Goal: Task Accomplishment & Management: Use online tool/utility

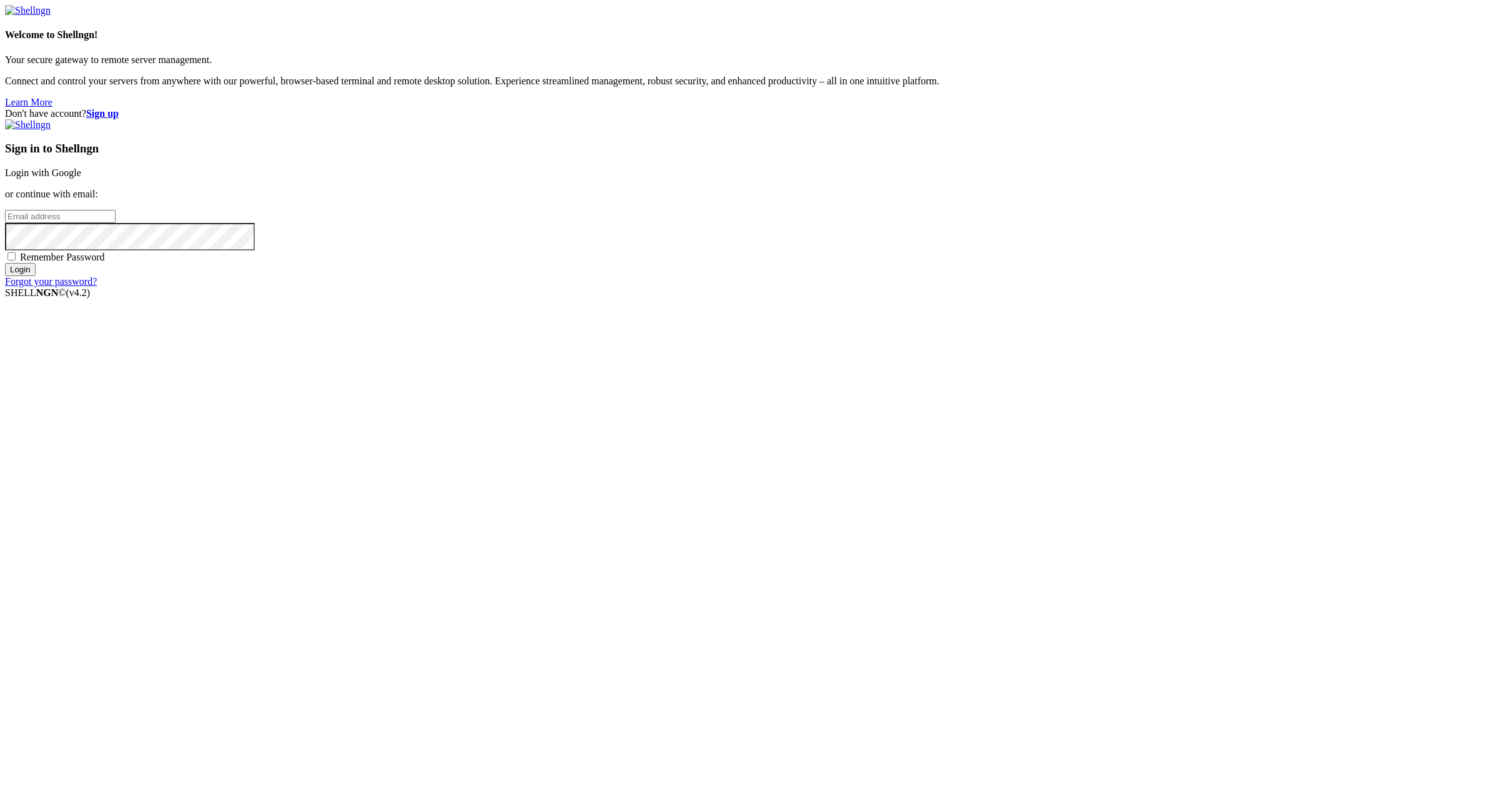
click at [1264, 287] on div "Don't have account? Sign up Sign in to Shellngn Login with Google or continue w…" at bounding box center [749, 197] width 1489 height 179
click at [115, 223] on input "email" at bounding box center [60, 217] width 111 height 13
paste input "[EMAIL_ADDRESS][DOMAIN_NAME]:NameNameName"
drag, startPoint x: 1063, startPoint y: 399, endPoint x: 1004, endPoint y: 398, distance: 59.0
click at [115, 223] on input "[EMAIL_ADDRESS][DOMAIN_NAME]:NameNameName" at bounding box center [60, 217] width 111 height 13
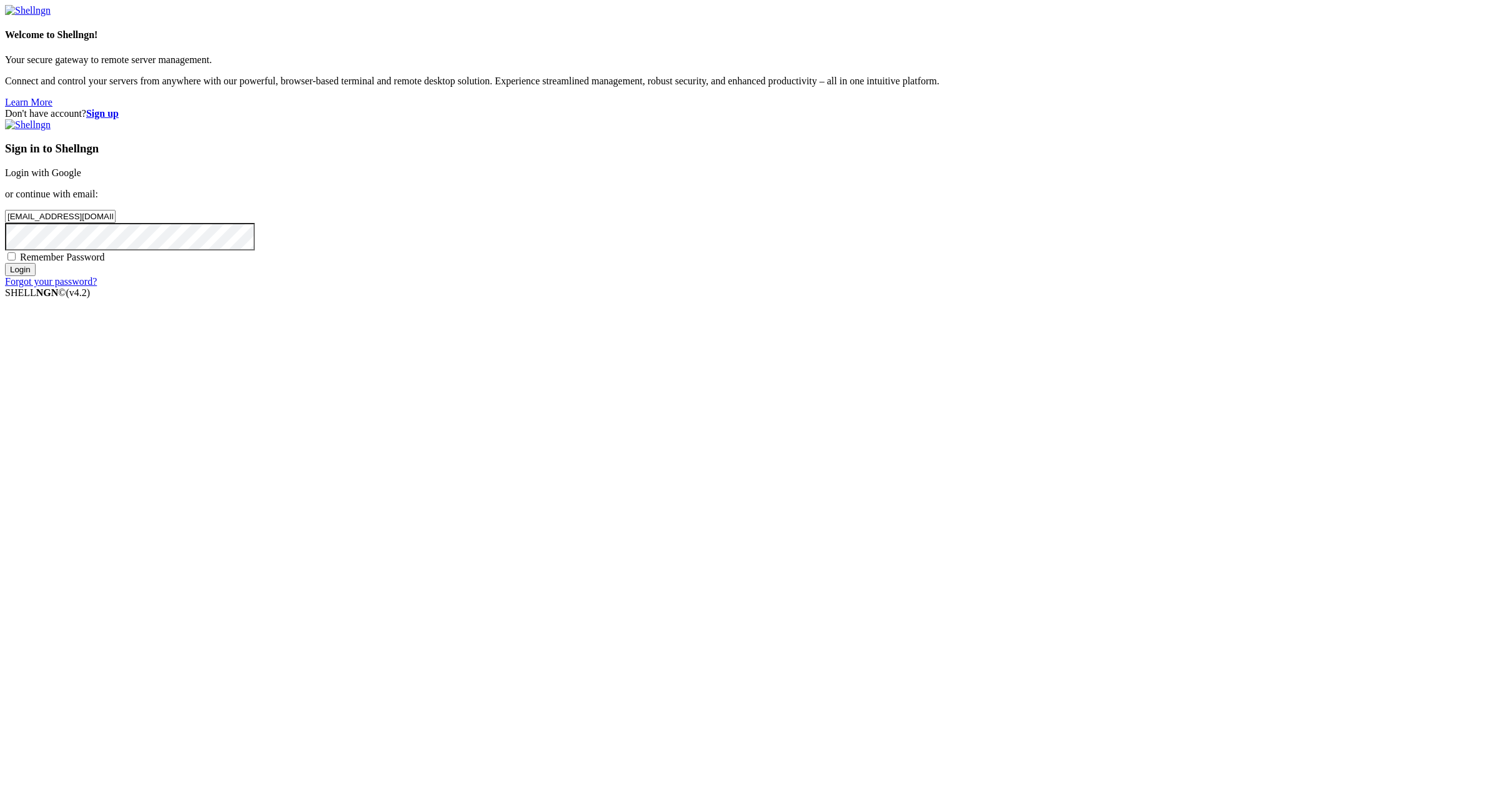
click at [115, 223] on input "[EMAIL_ADDRESS][DOMAIN_NAME]:NameNameName" at bounding box center [60, 217] width 111 height 13
click at [115, 223] on input "[EMAIL_ADDRESS][DOMAIN_NAME]:" at bounding box center [60, 217] width 111 height 13
type input "[EMAIL_ADDRESS][DOMAIN_NAME]"
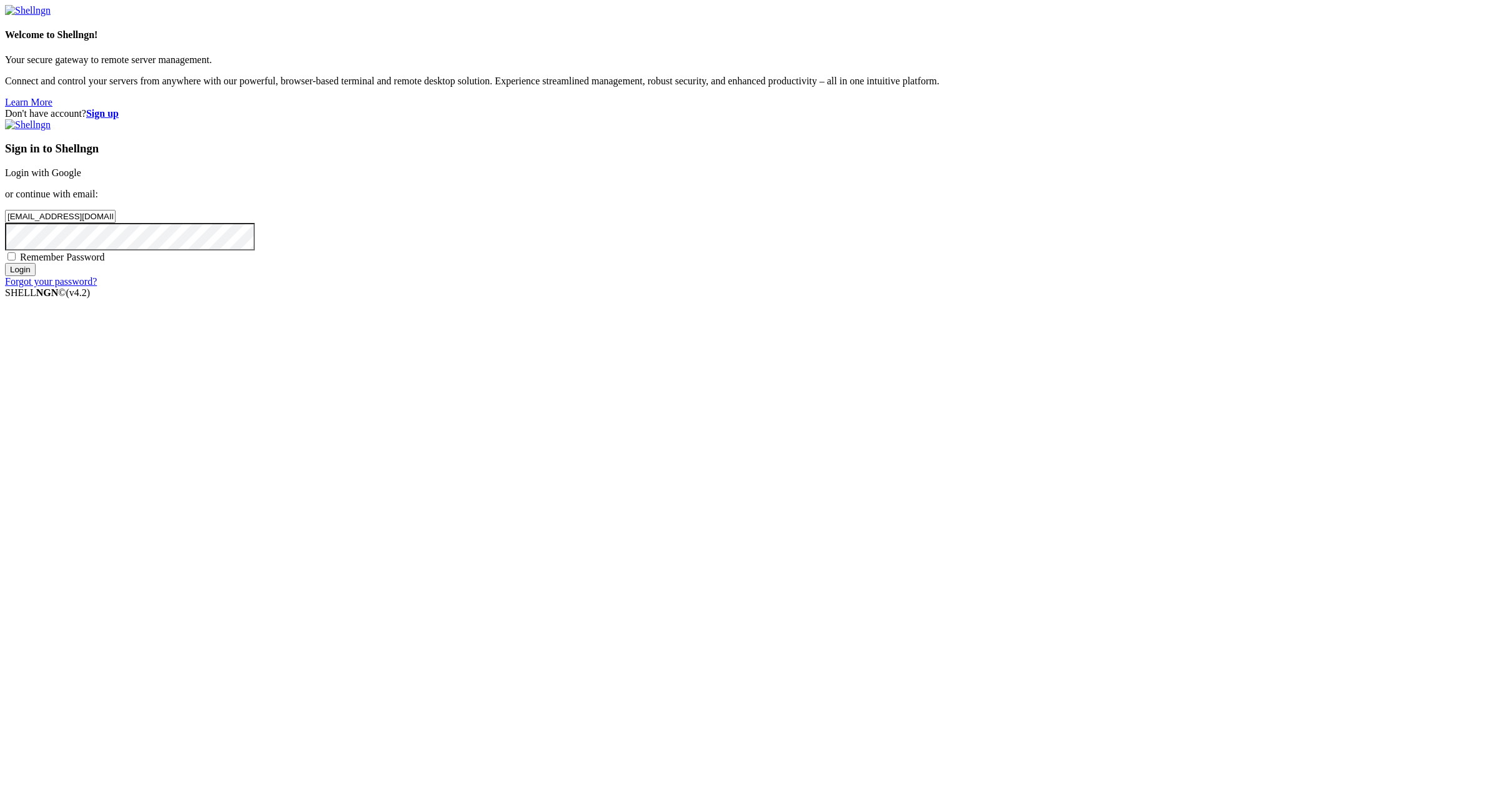
click at [105, 263] on span "Remember Password" at bounding box center [62, 256] width 85 height 10
click at [16, 261] on input "Remember Password" at bounding box center [11, 256] width 8 height 8
checkbox input "true"
click at [36, 276] on input "Login" at bounding box center [20, 269] width 31 height 13
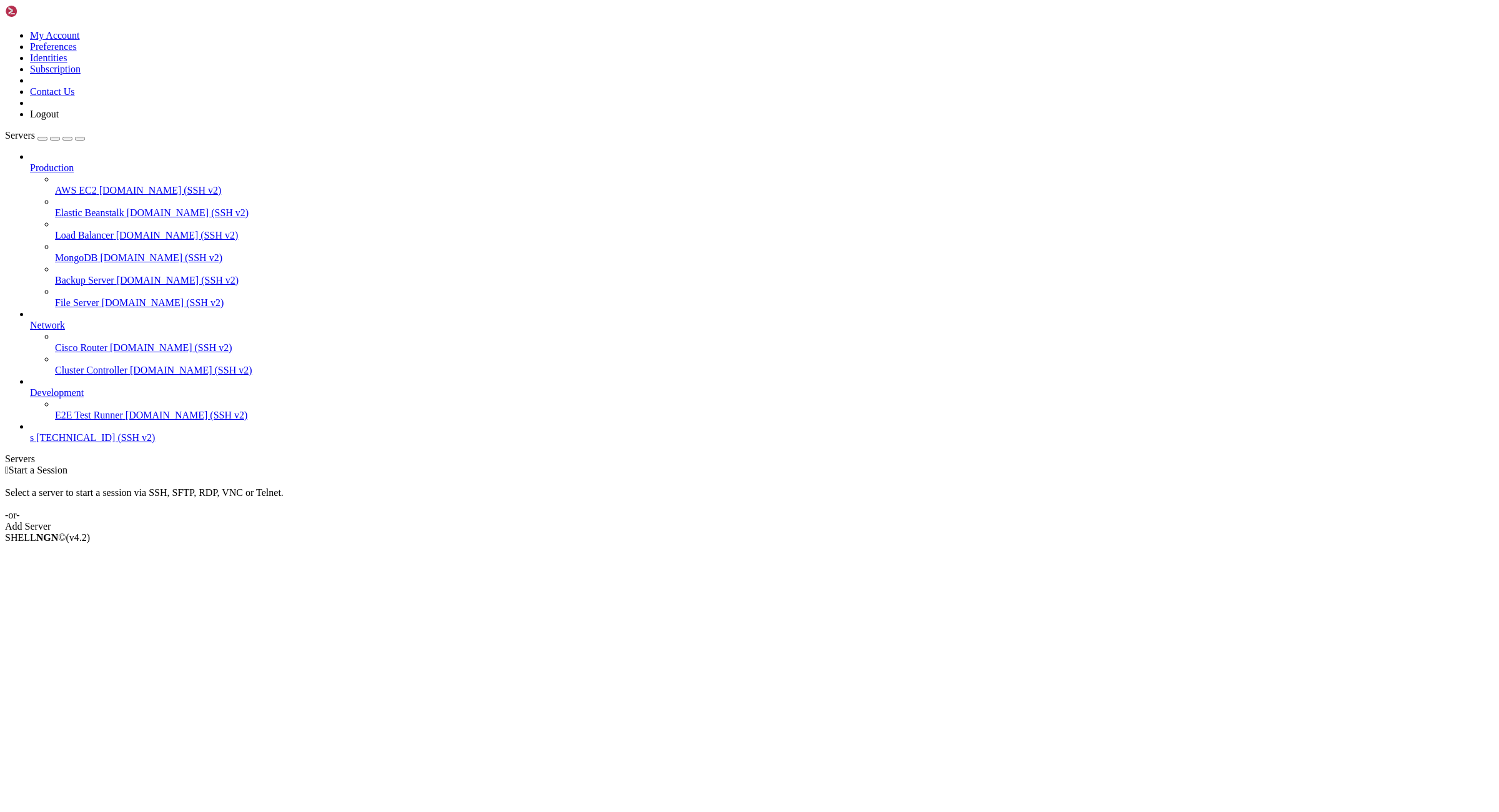
click at [34, 443] on span "s" at bounding box center [32, 437] width 4 height 10
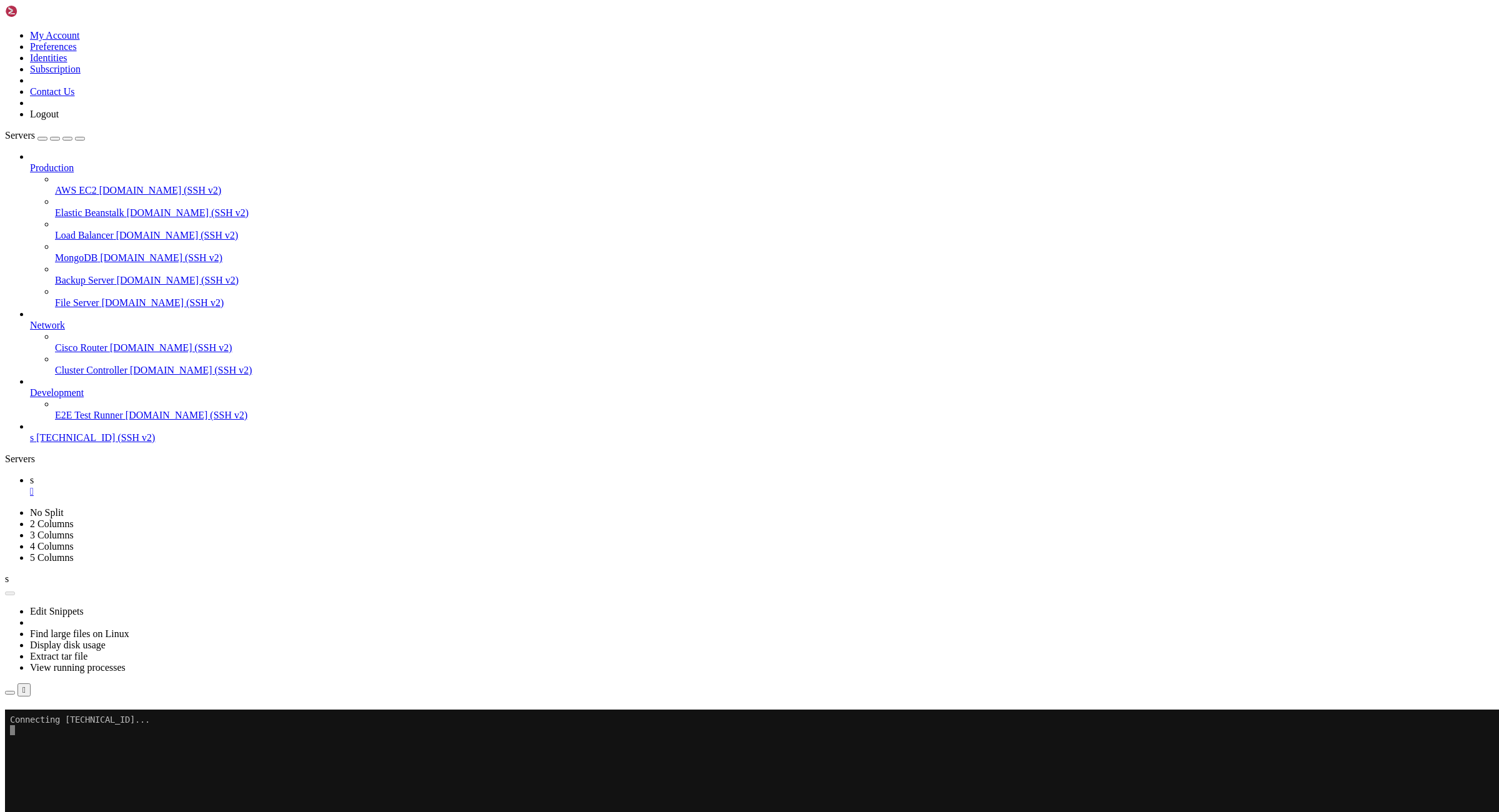
click at [5, 30] on link at bounding box center [5, 30] width 0 height 0
click at [59, 119] on link "Logout" at bounding box center [44, 113] width 29 height 10
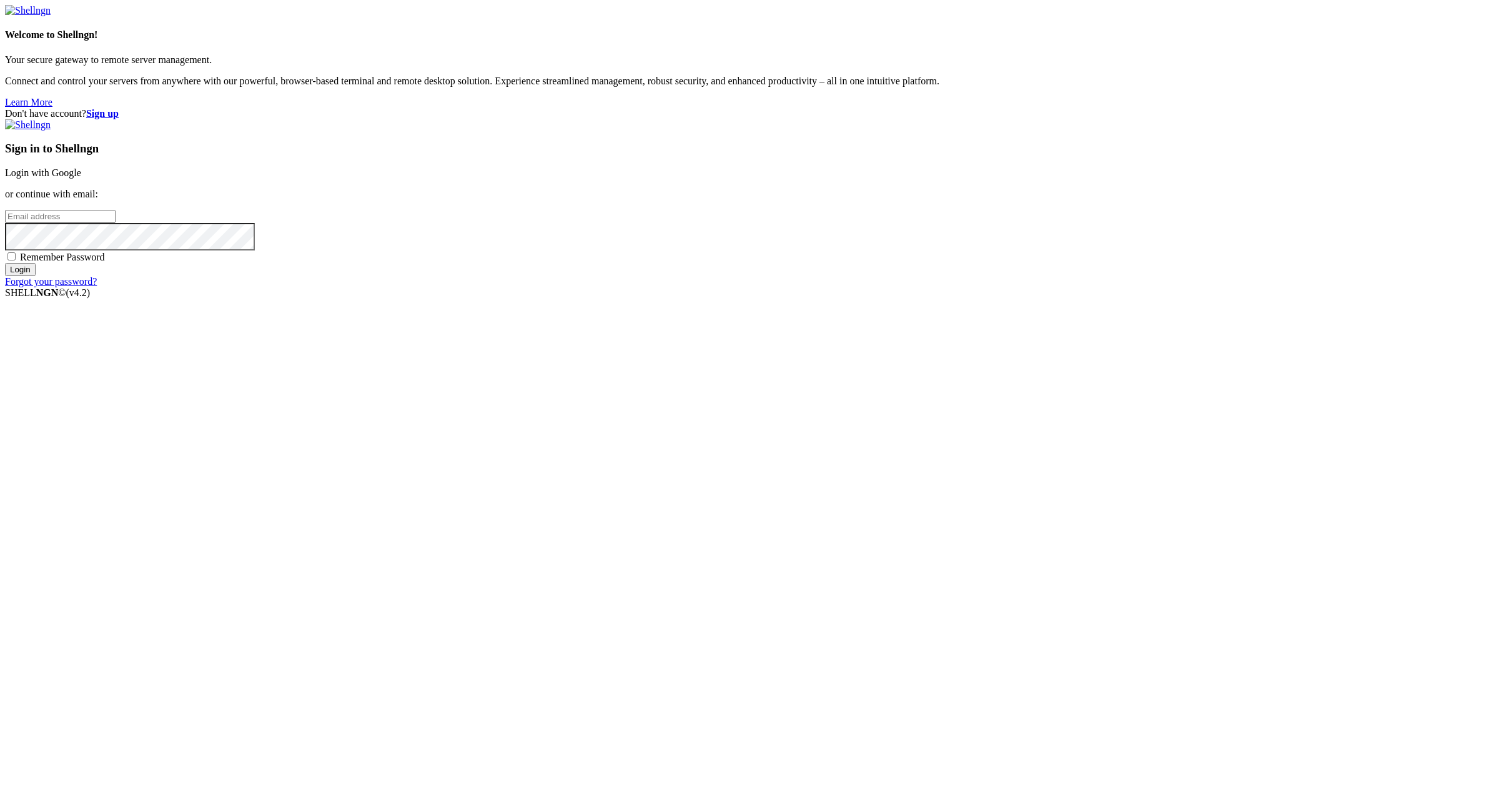
click at [119, 108] on strong "Sign up" at bounding box center [102, 113] width 33 height 10
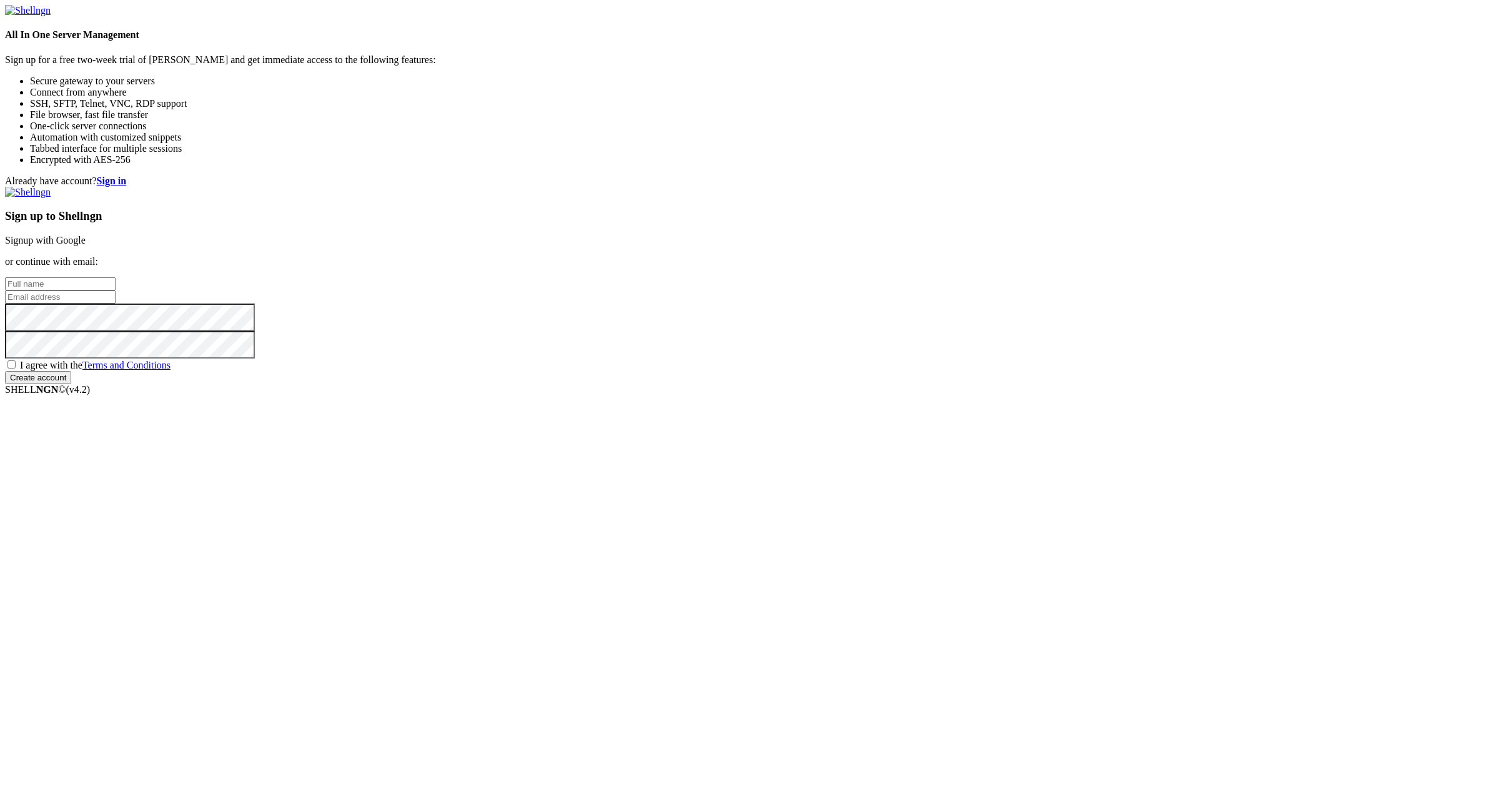
click at [115, 304] on input "email" at bounding box center [60, 297] width 111 height 13
paste input "[EMAIL_ADDRESS][DOMAIN_NAME]"
click at [1201, 383] on div "Already have account? Sign in Sign up to Shellngn Signup with Google or continu…" at bounding box center [749, 279] width 1489 height 208
click at [115, 304] on input "[EMAIL_ADDRESS][DOMAIN_NAME]" at bounding box center [60, 297] width 111 height 13
paste input ":NameNameName"
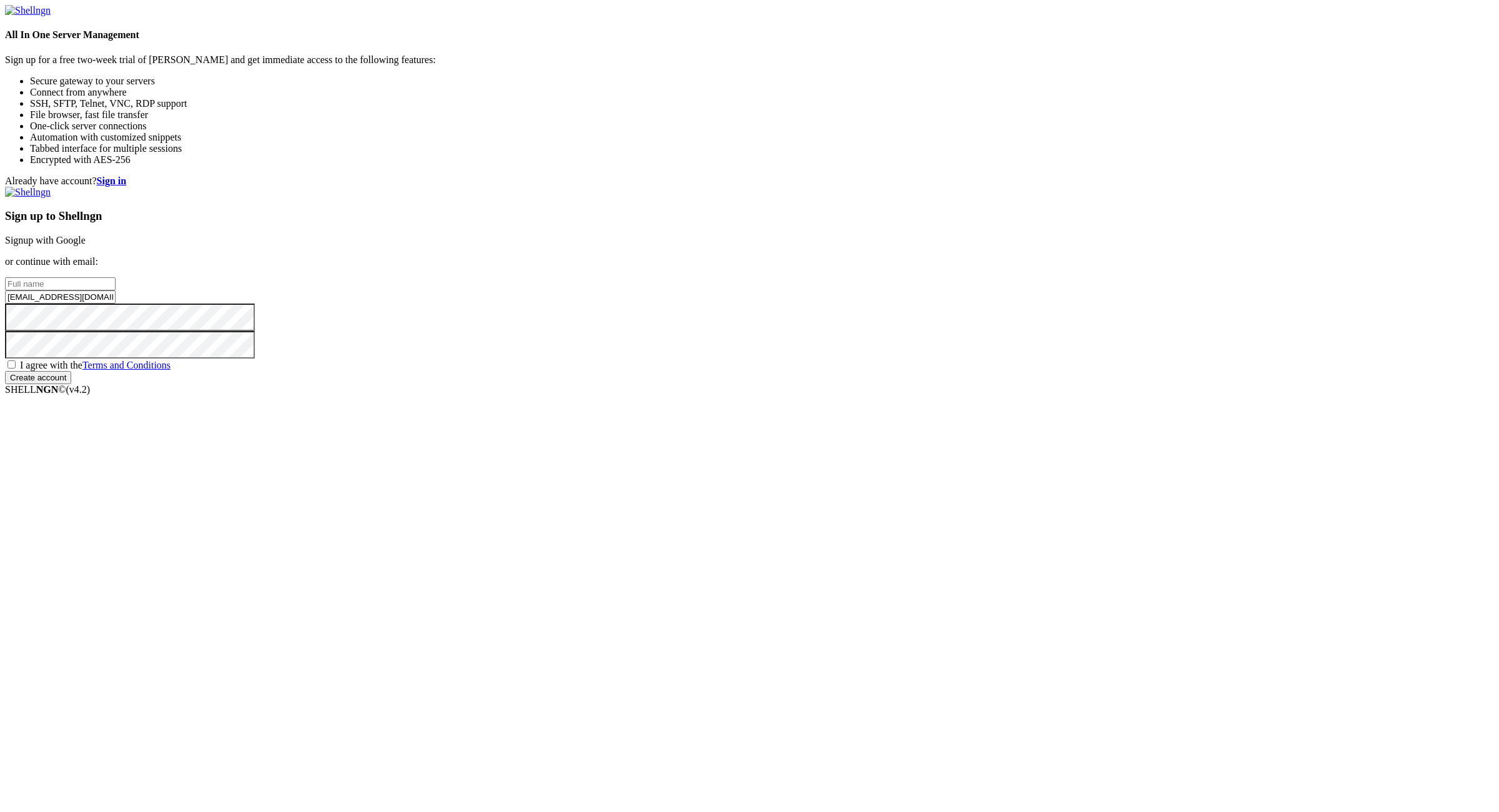
click at [115, 304] on input "[EMAIL_ADDRESS][DOMAIN_NAME]:NameNameName" at bounding box center [60, 297] width 111 height 13
click at [115, 304] on input "[EMAIL_ADDRESS][DOMAIN_NAME]:" at bounding box center [60, 297] width 111 height 13
click at [115, 304] on input "[EMAIL_ADDRESS][DOMAIN_NAME]" at bounding box center [60, 297] width 111 height 13
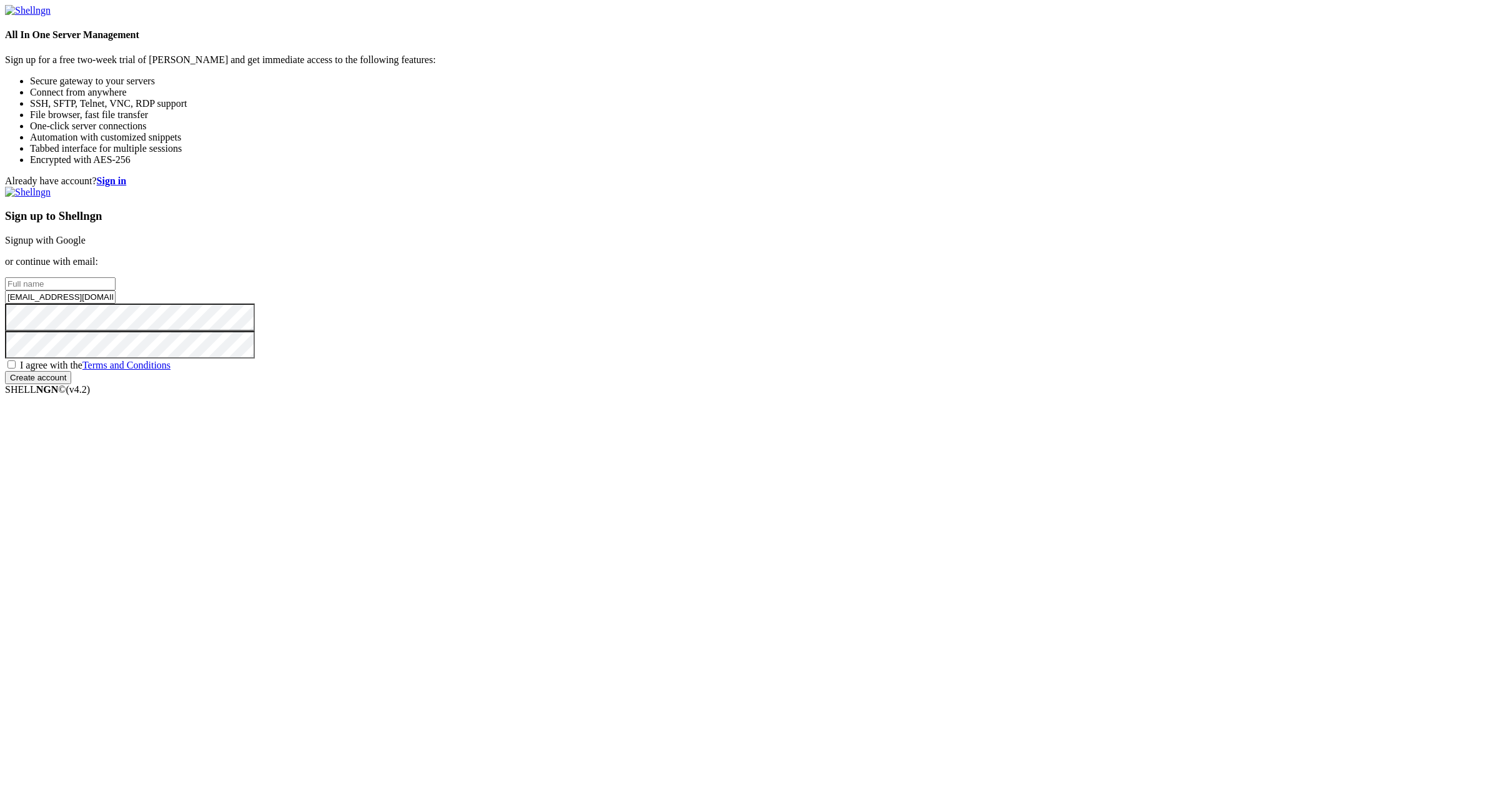
click at [115, 304] on input "[EMAIL_ADDRESS][DOMAIN_NAME]" at bounding box center [60, 297] width 111 height 13
type input "[EMAIL_ADDRESS][DOMAIN_NAME]"
click at [115, 291] on input "text" at bounding box center [60, 284] width 111 height 13
paste input "chocolatehedvige"
type input "chocolatehedvige"
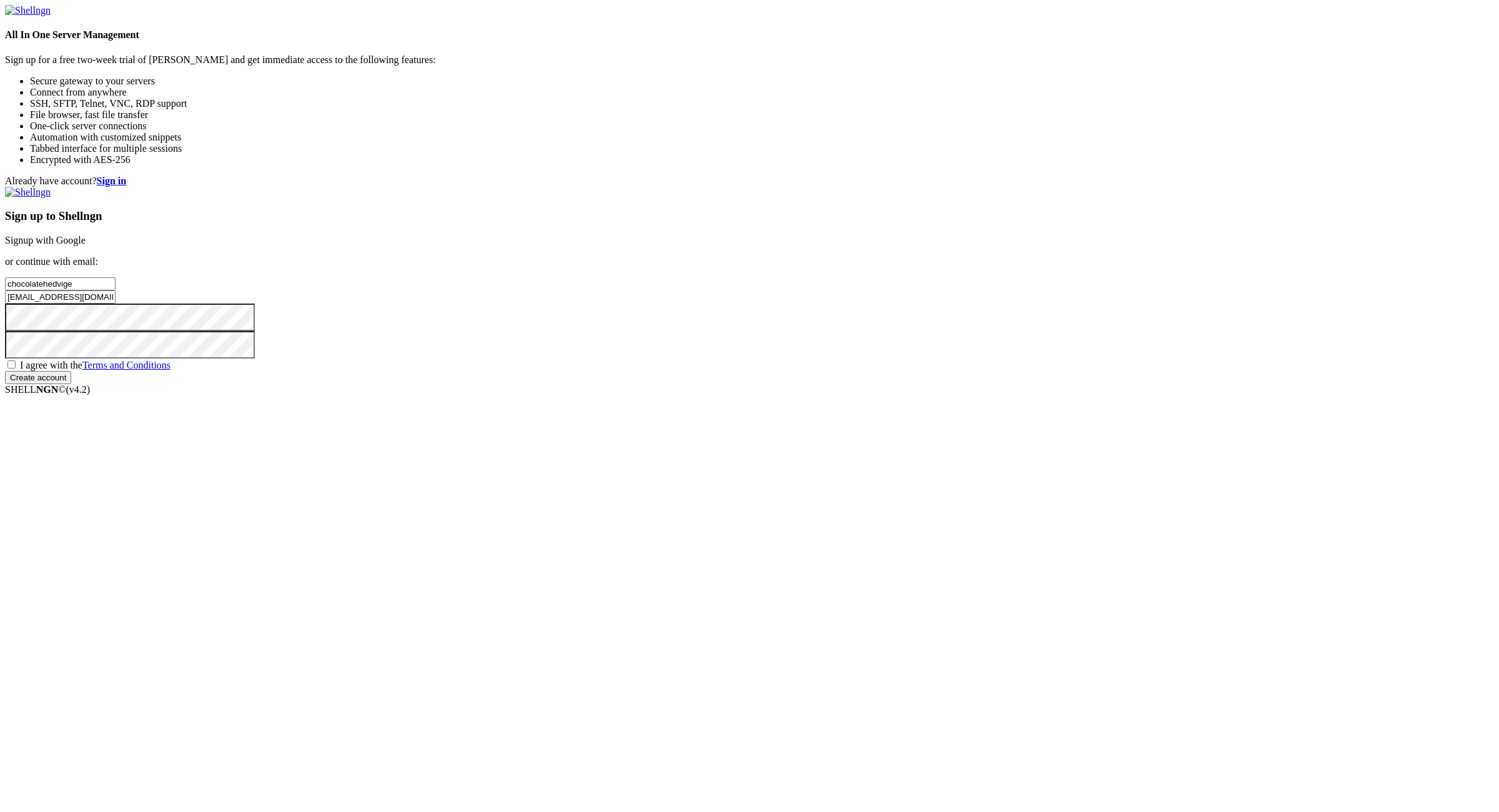
click at [171, 370] on span "I agree with the Terms and Conditions" at bounding box center [95, 364] width 150 height 10
click at [16, 368] on input "I agree with the Terms and Conditions" at bounding box center [11, 364] width 8 height 8
checkbox input "true"
click at [71, 383] on input "Create account" at bounding box center [38, 377] width 67 height 13
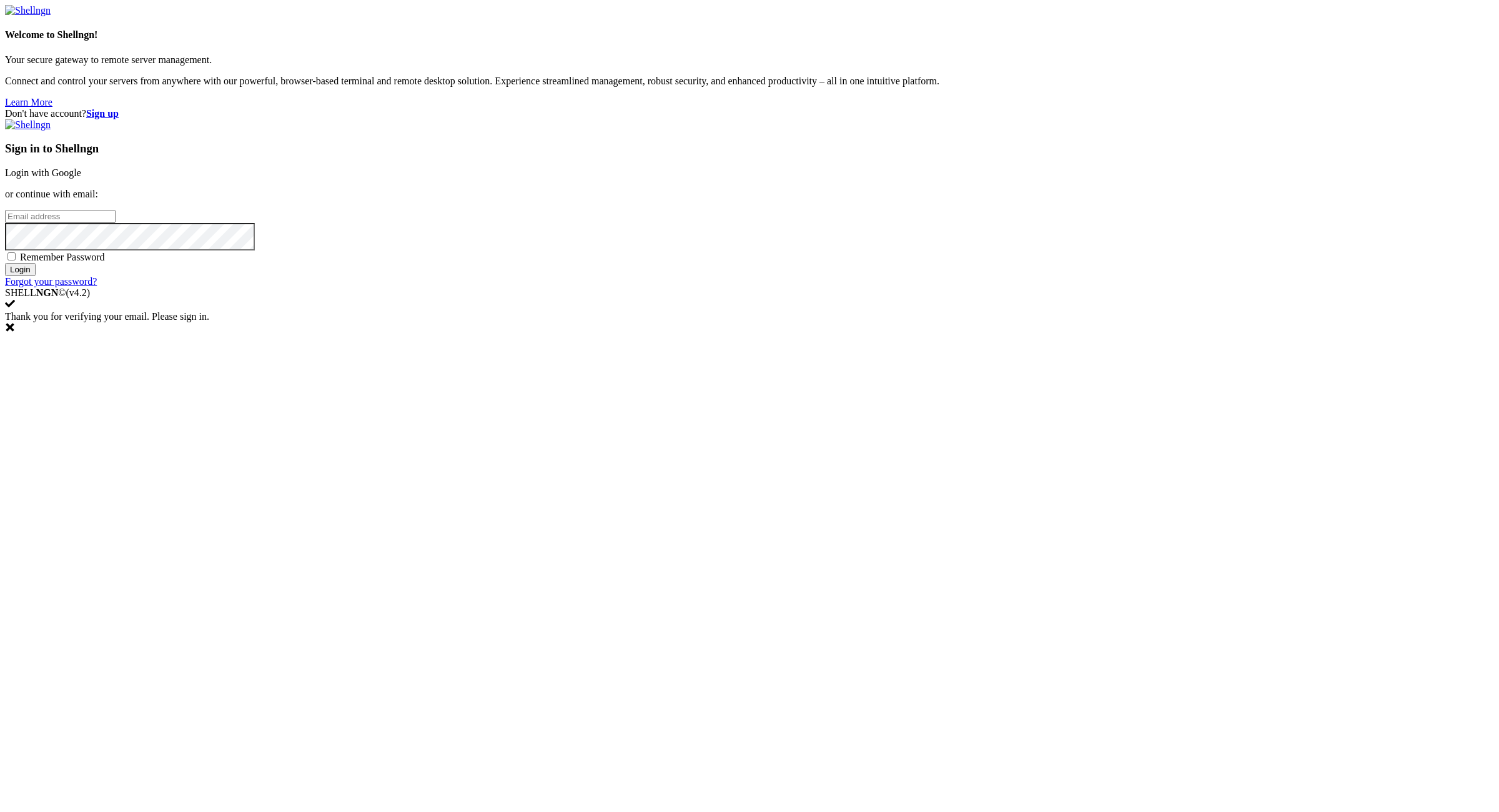
click at [115, 223] on input "email" at bounding box center [60, 217] width 111 height 13
paste input "[EMAIL_ADDRESS][DOMAIN_NAME]:NameNameName"
click at [115, 223] on input "[EMAIL_ADDRESS][DOMAIN_NAME]:NameNameName" at bounding box center [60, 217] width 111 height 13
click at [115, 223] on input "[EMAIL_ADDRESS][DOMAIN_NAME]:" at bounding box center [60, 217] width 111 height 13
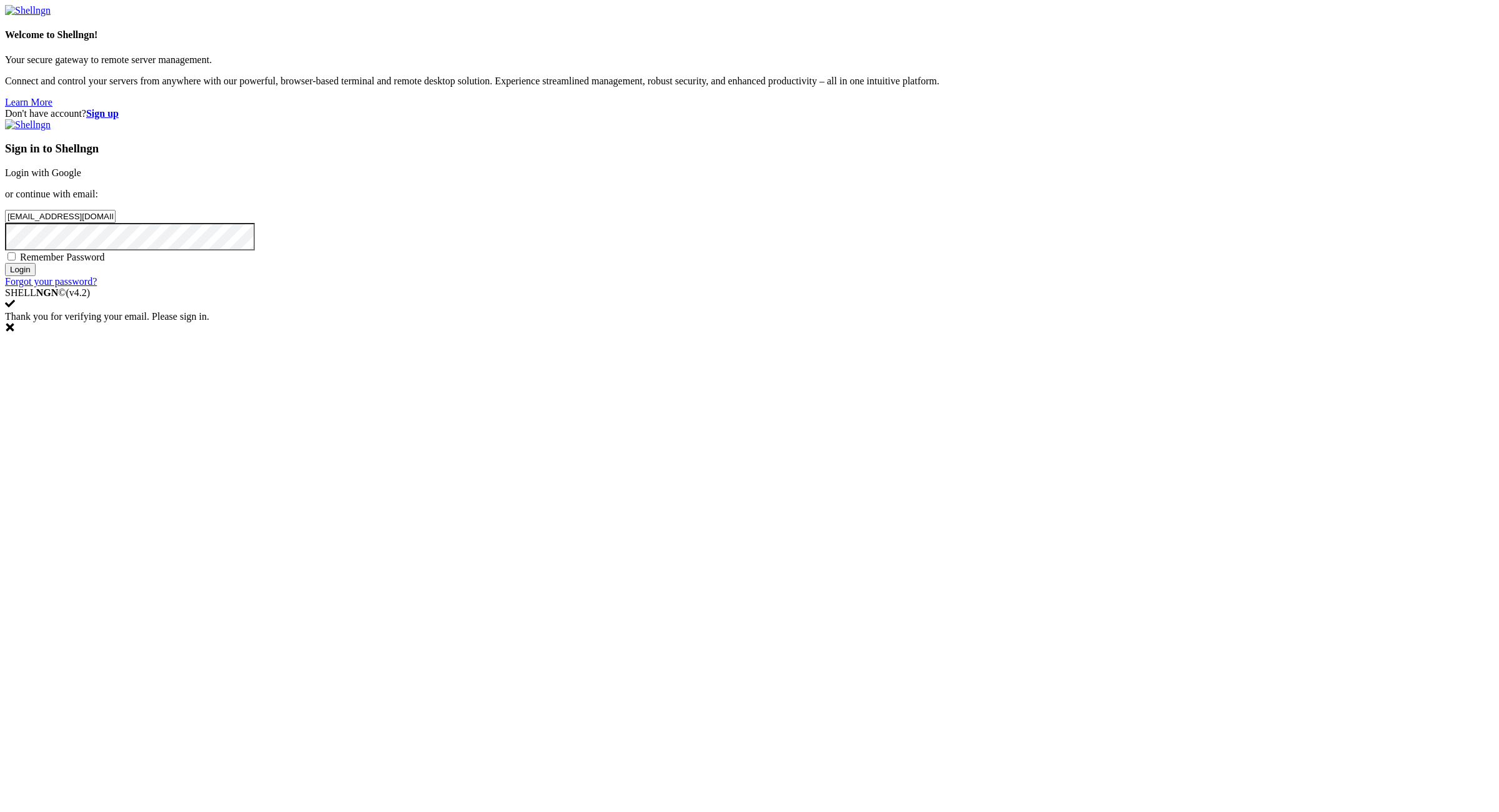
click at [115, 223] on input "[EMAIL_ADDRESS][DOMAIN_NAME]:" at bounding box center [60, 217] width 111 height 13
type input "[EMAIL_ADDRESS][DOMAIN_NAME]"
click at [105, 263] on span "Remember Password" at bounding box center [62, 256] width 85 height 10
click at [16, 261] on input "Remember Password" at bounding box center [11, 256] width 8 height 8
checkbox input "true"
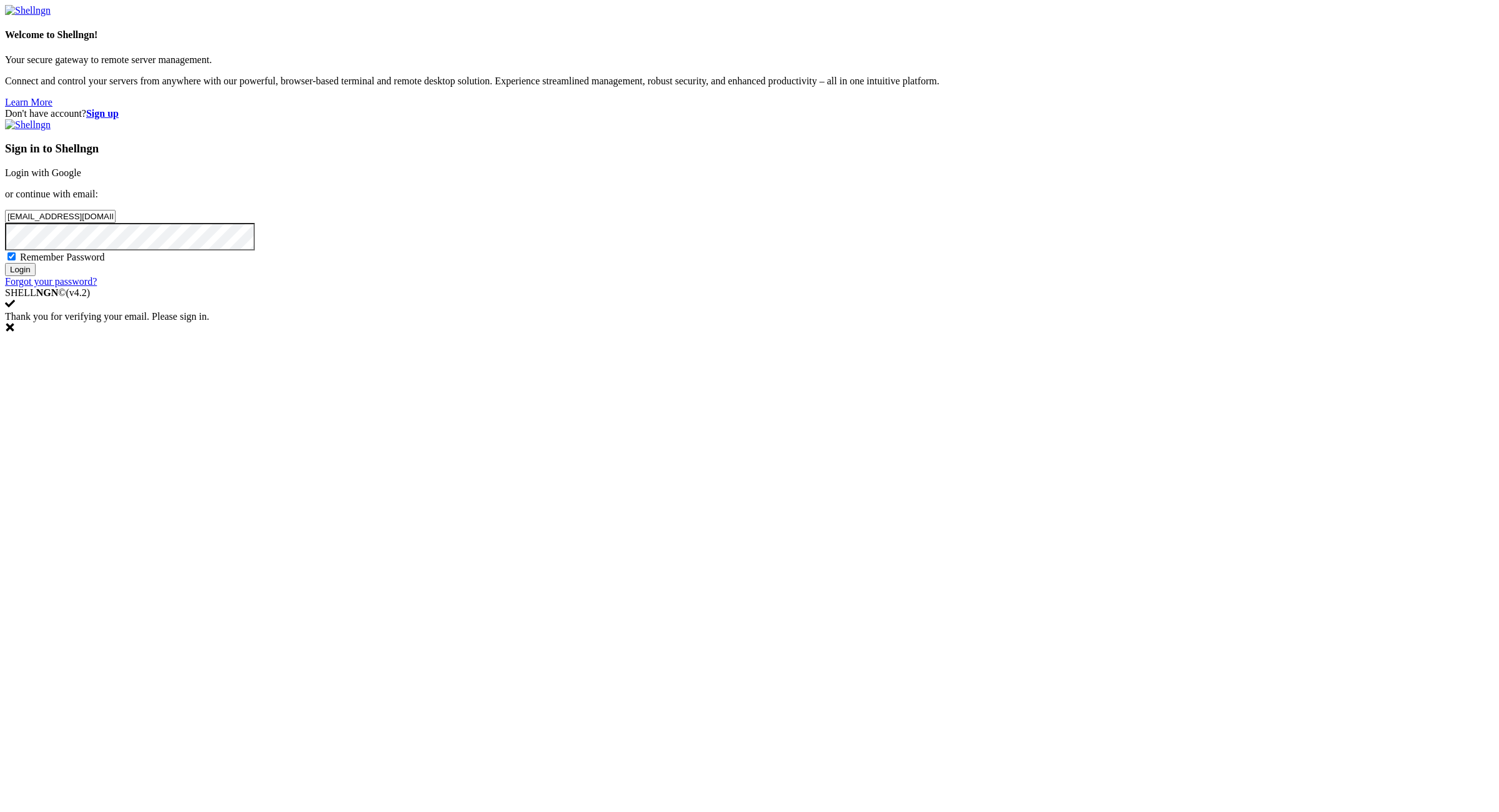
click at [36, 276] on input "Login" at bounding box center [20, 269] width 31 height 13
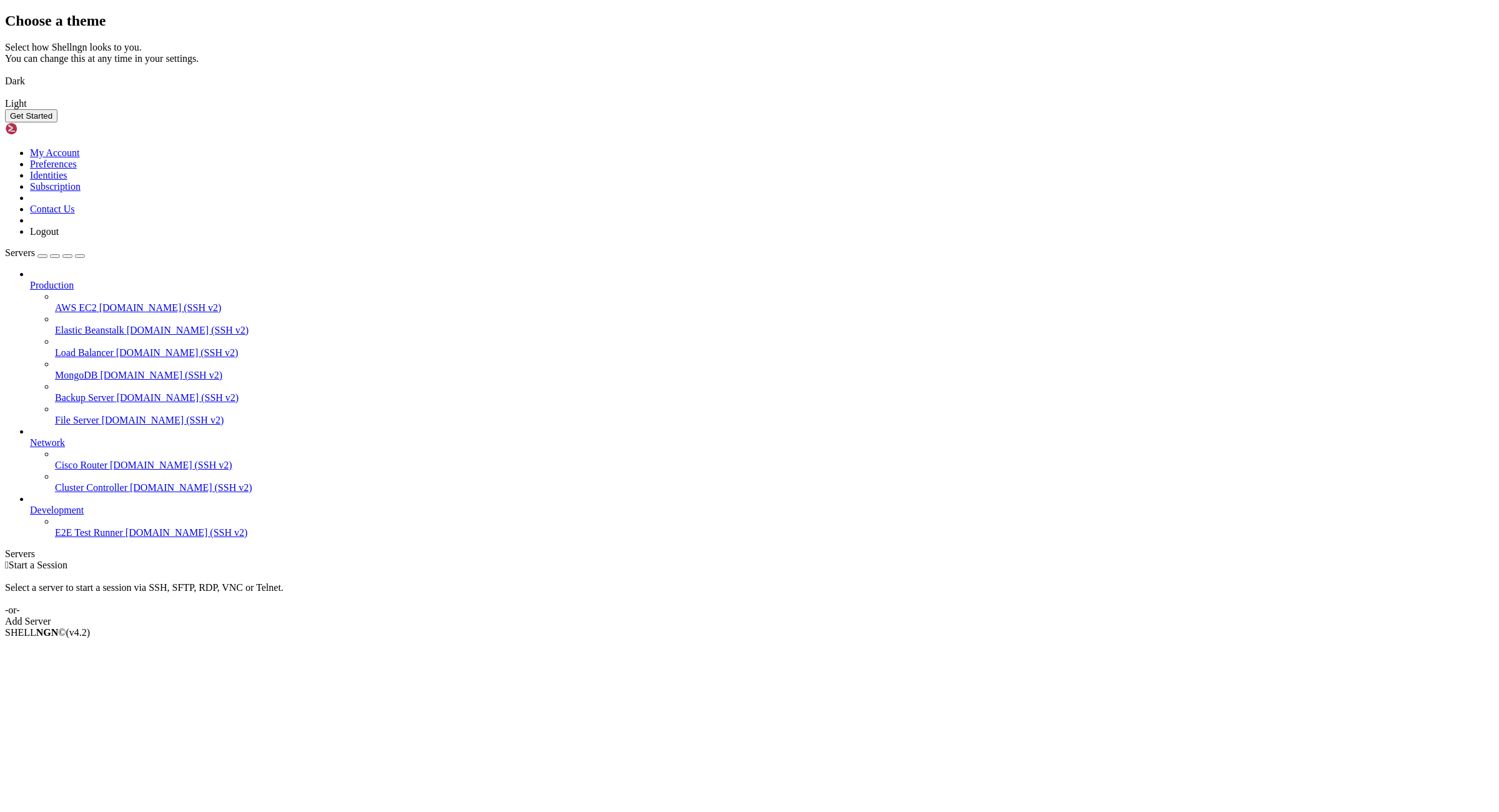
click at [1221, 122] on div "Choose a theme Select how Shellngn looks to you. You can change this at any tim…" at bounding box center [749, 67] width 1489 height 110
click at [5, 73] on img at bounding box center [5, 73] width 0 height 0
click at [57, 122] on button "Get Started" at bounding box center [31, 116] width 53 height 13
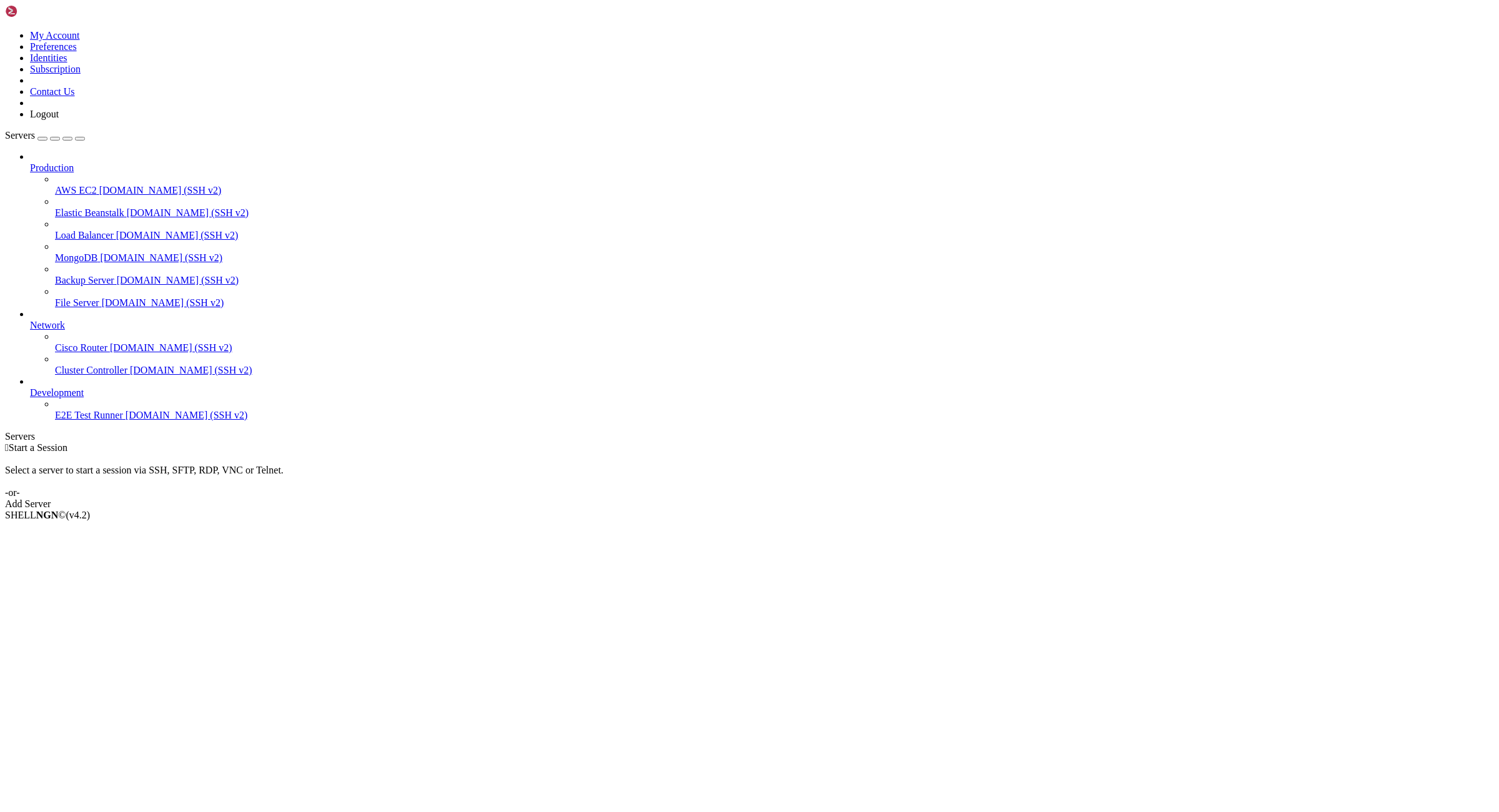
click at [810, 498] on div "Add Server" at bounding box center [749, 504] width 1489 height 11
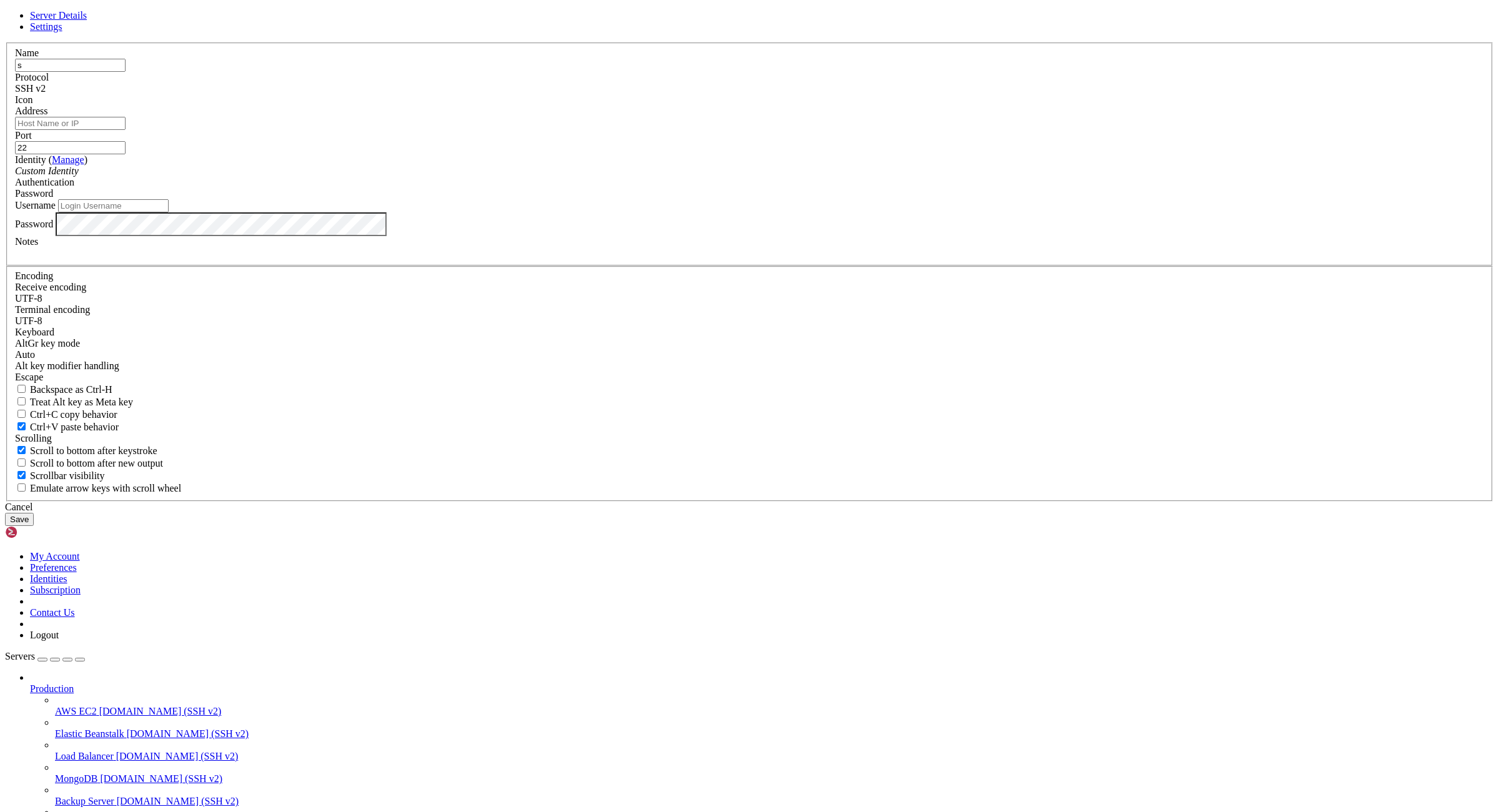
type input "s"
drag, startPoint x: 636, startPoint y: 418, endPoint x: 638, endPoint y: 427, distance: 9.2
click at [169, 212] on input "Username" at bounding box center [114, 205] width 111 height 13
type input "root"
click at [126, 129] on input "Address" at bounding box center [70, 124] width 111 height 13
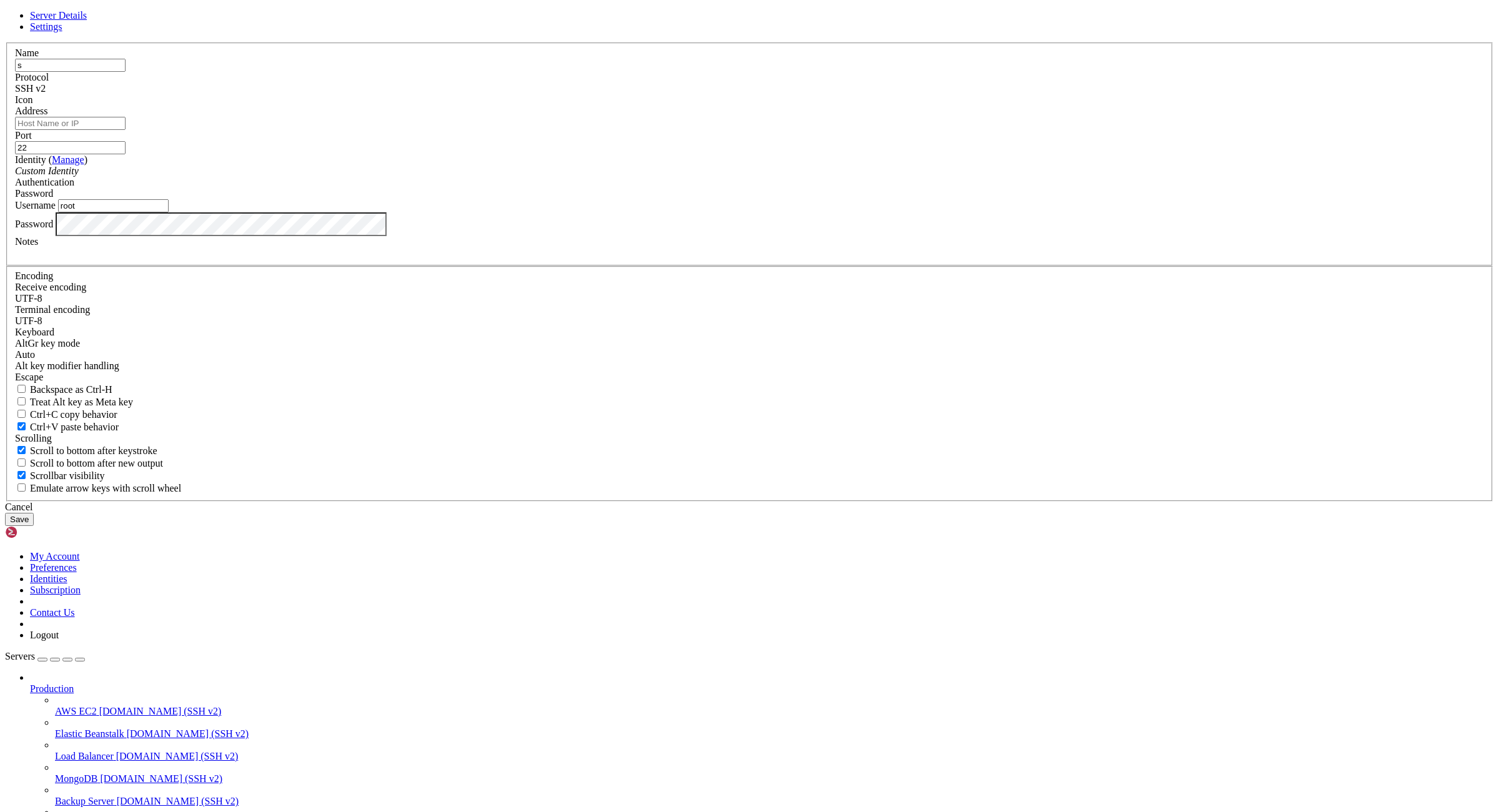
paste input "45.61.137.122:sjtdeas&4hsaeF"
drag, startPoint x: 724, startPoint y: 341, endPoint x: 641, endPoint y: 338, distance: 83.1
click at [126, 129] on input "45.61.137.122:sjtdeas&4hsaeF" at bounding box center [70, 124] width 111 height 13
click at [126, 129] on input "45.61.137.122:" at bounding box center [70, 124] width 111 height 13
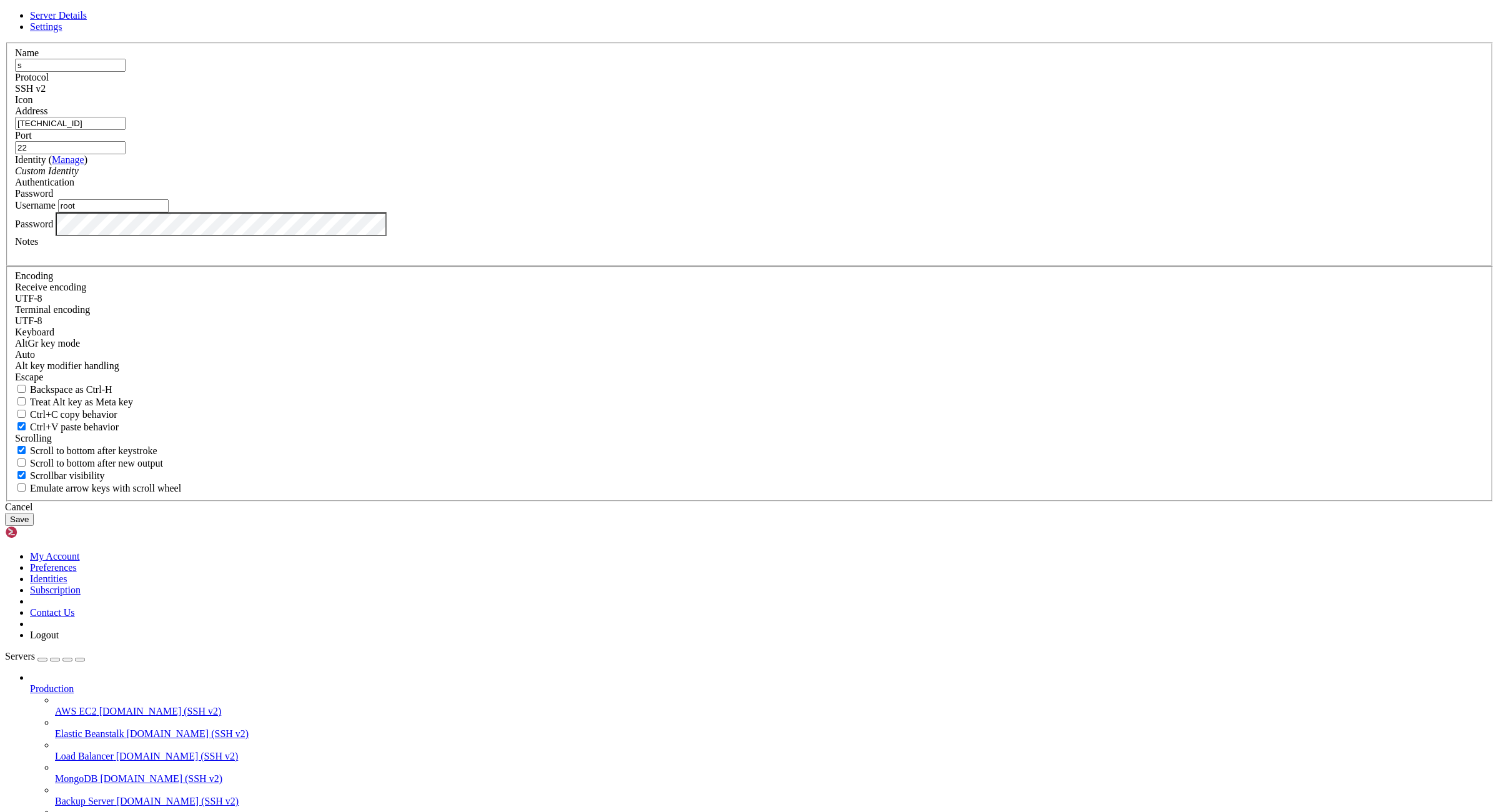
type input "[TECHNICAL_ID]"
click at [34, 526] on button "Save" at bounding box center [19, 519] width 29 height 13
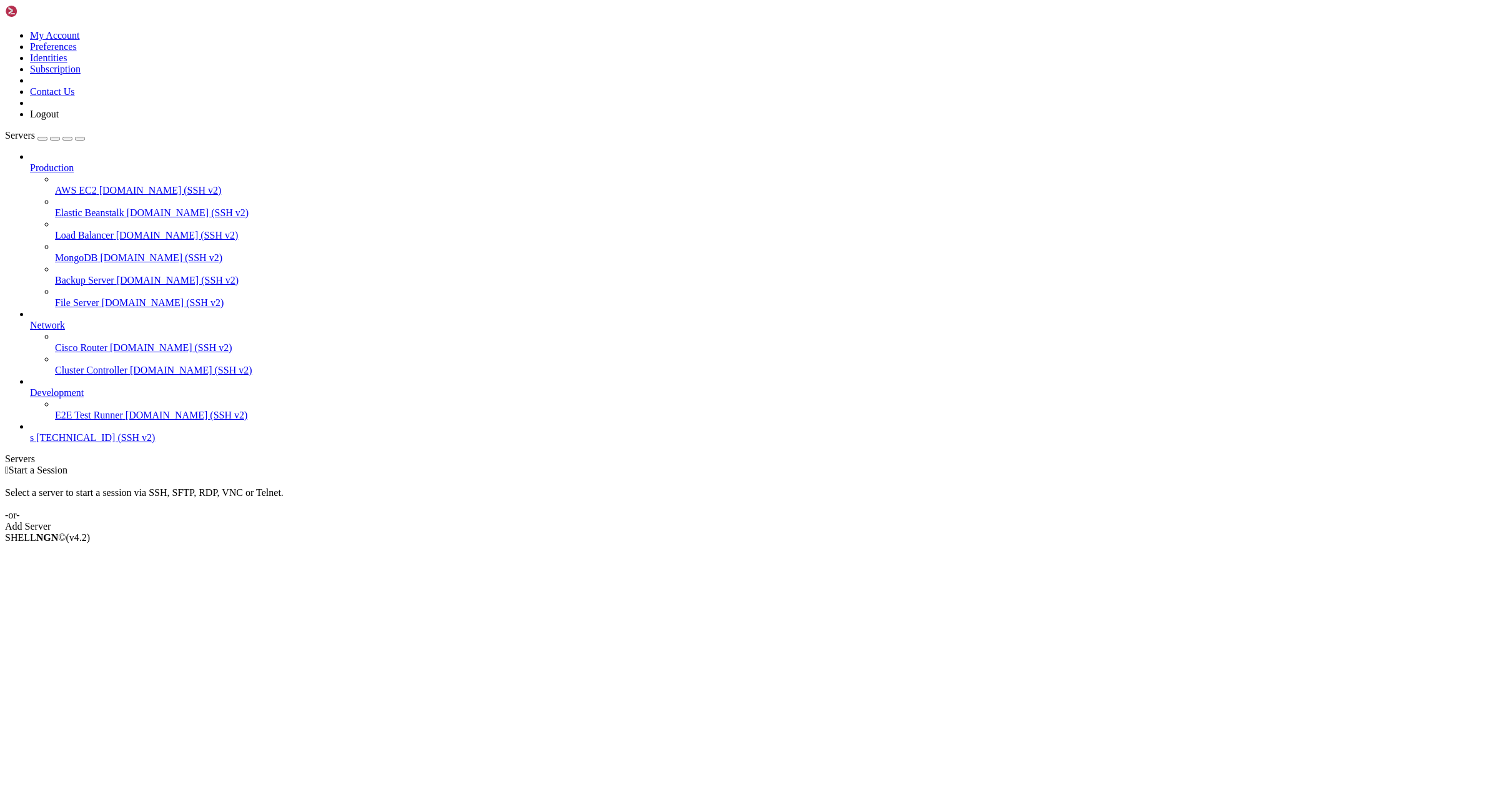
click at [78, 443] on span "[TECHNICAL_ID] (SSH v2)" at bounding box center [96, 437] width 119 height 10
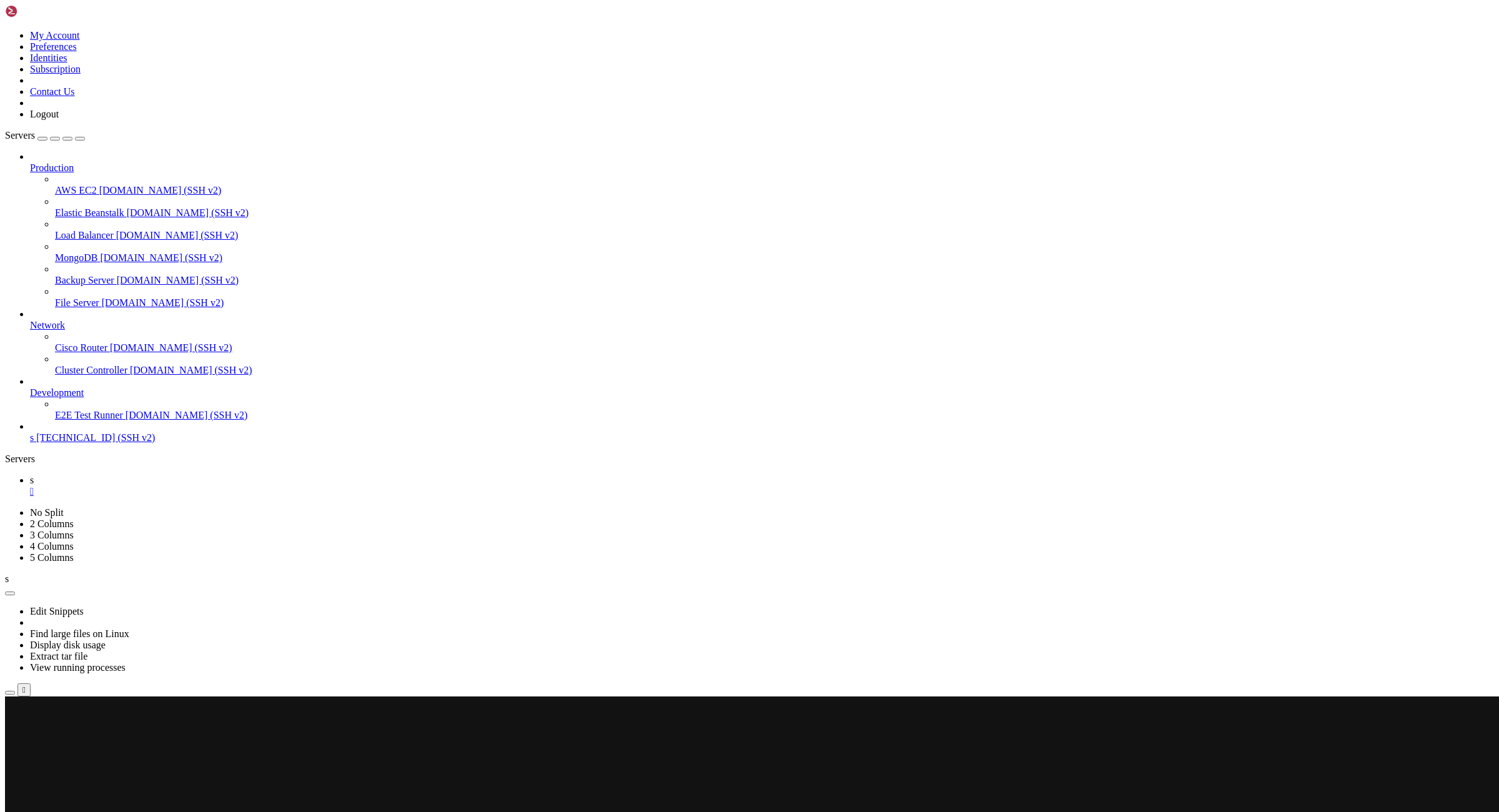
drag, startPoint x: 336, startPoint y: 1372, endPoint x: 12, endPoint y: 1371, distance: 324.0
copy x-row "🔄 API запрос на https://eos.hyperion.eosrio.io, статус: 200"
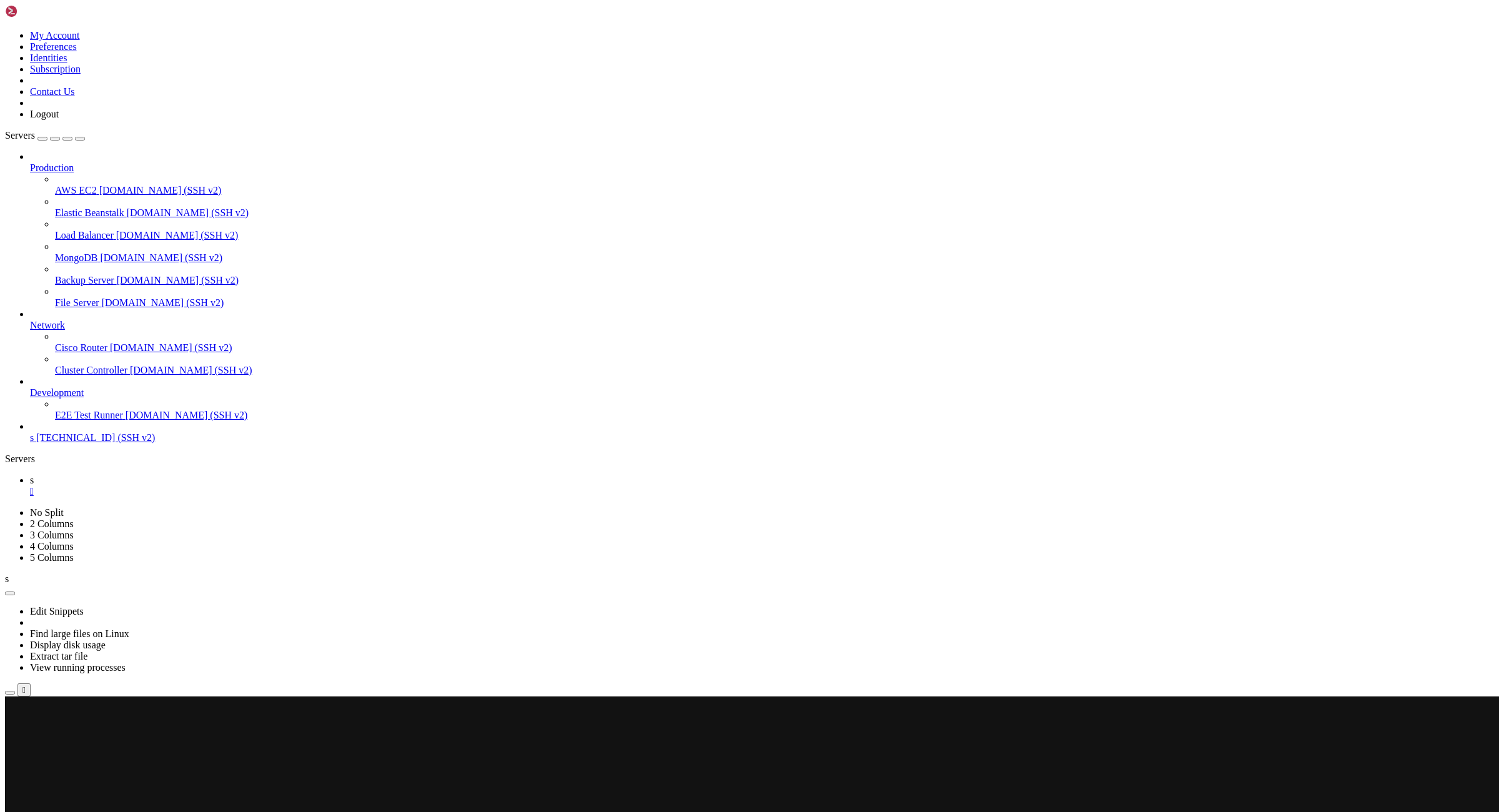
scroll to position [270, 0]
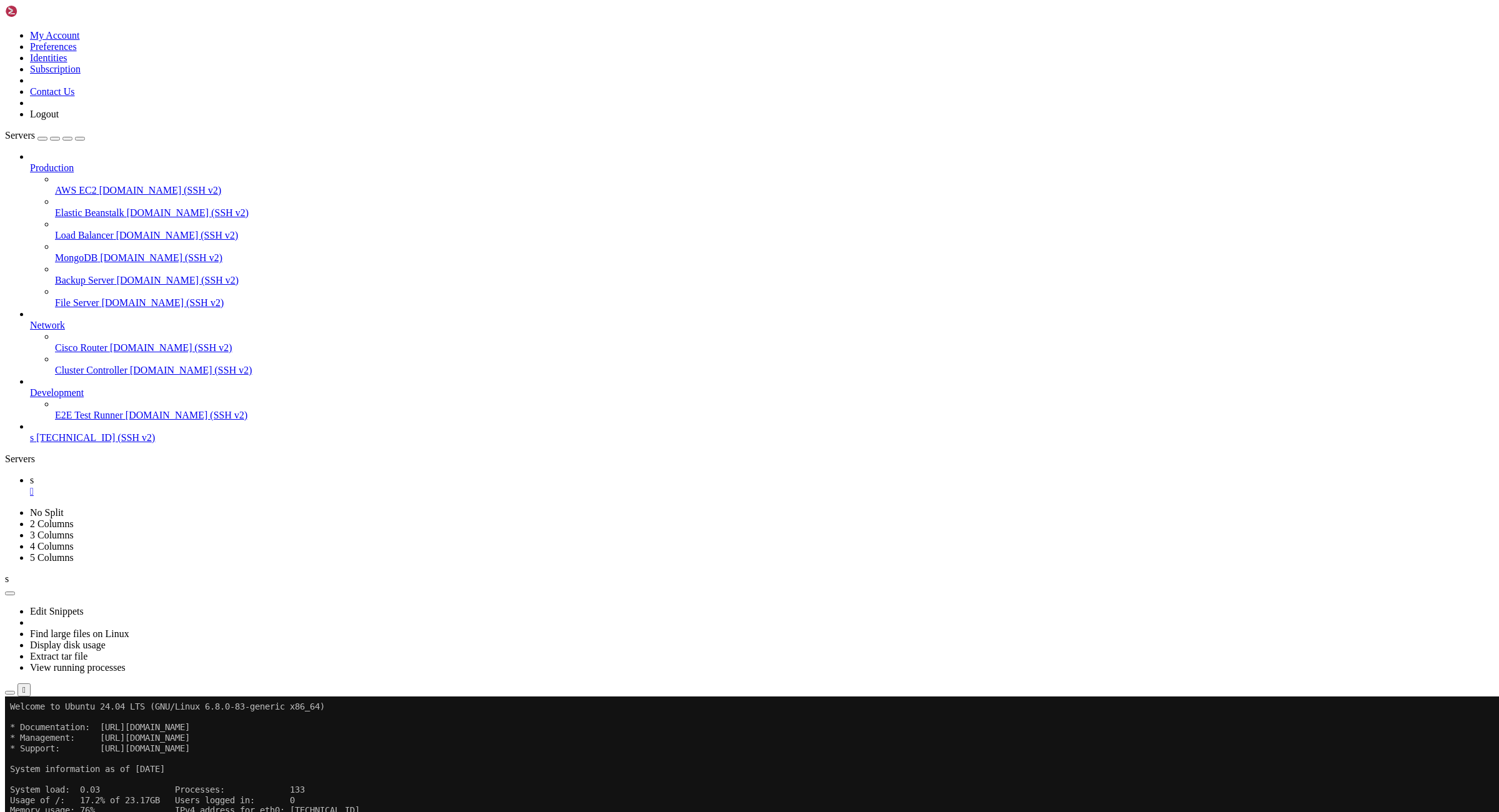
scroll to position [342, 0]
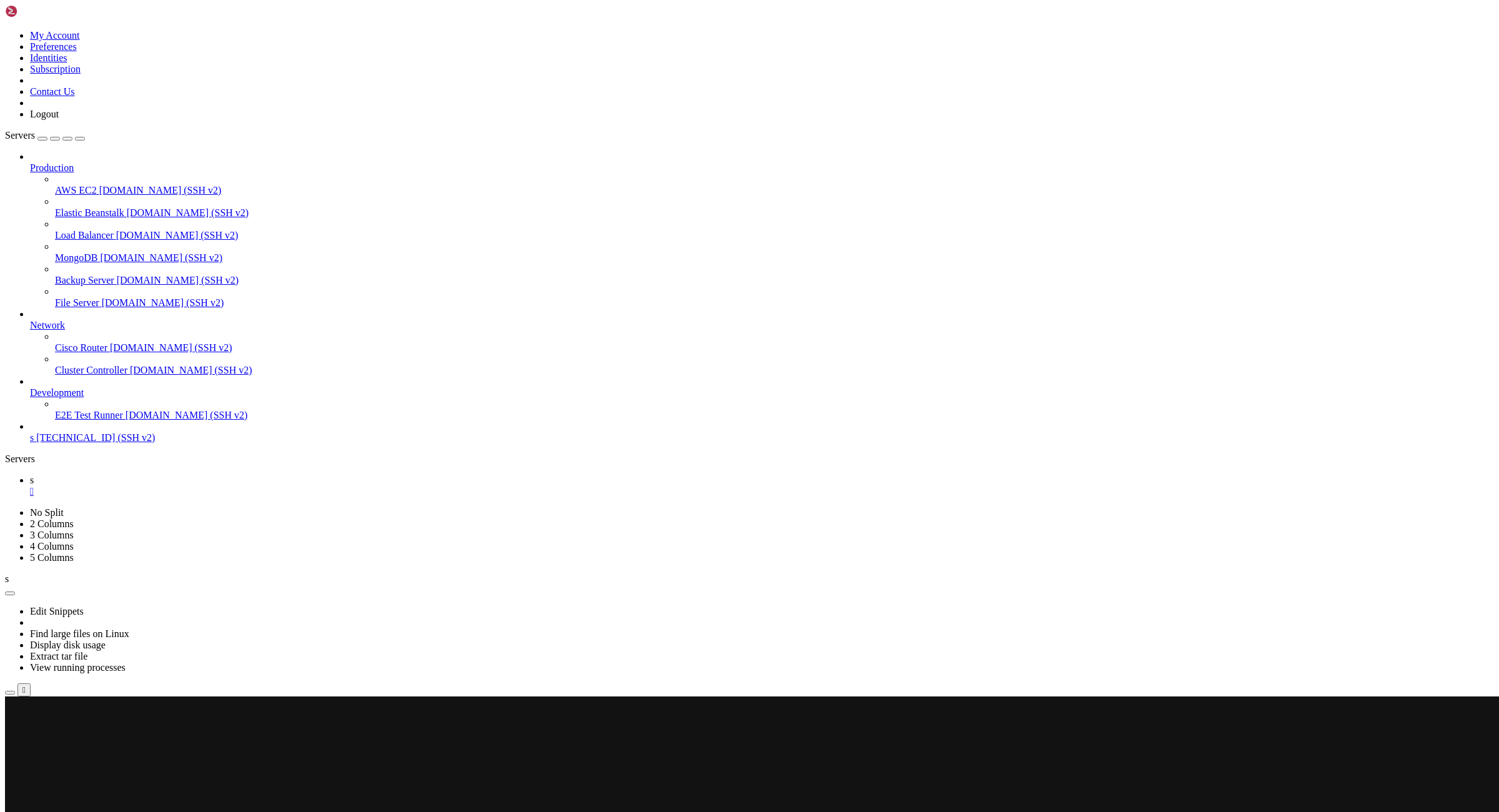
scroll to position [383, 0]
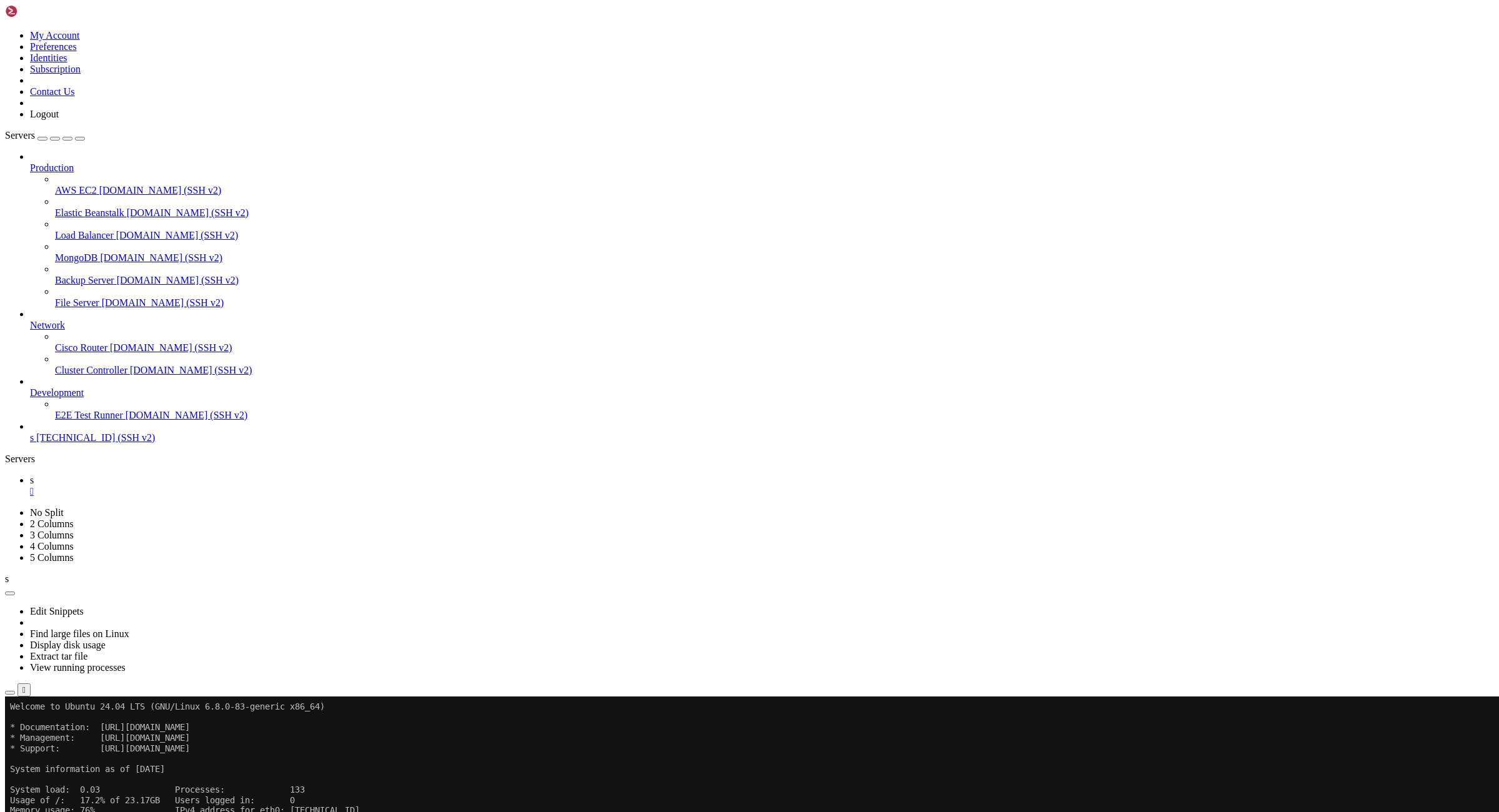
scroll to position [436, 0]
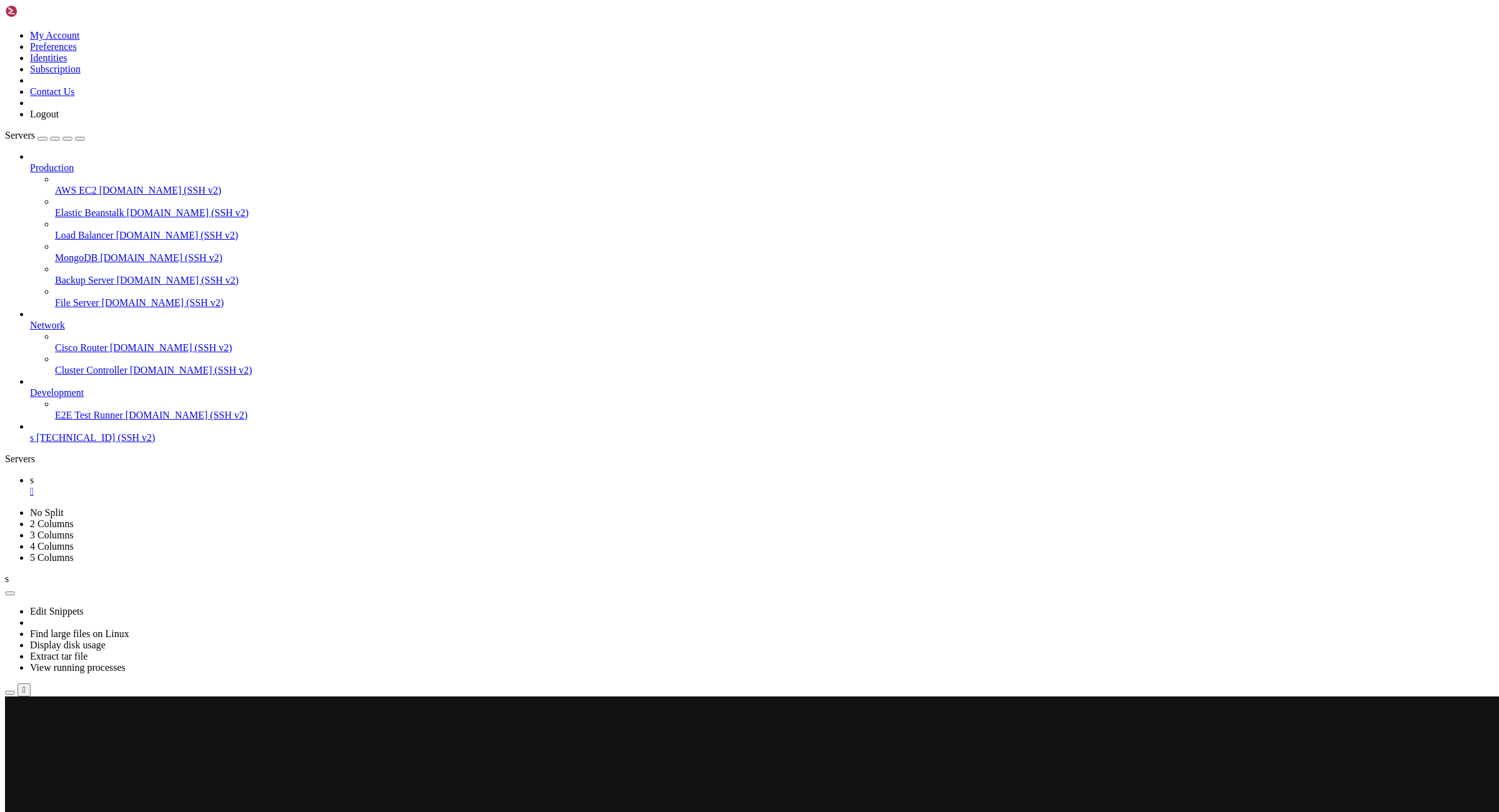
scroll to position [446, 0]
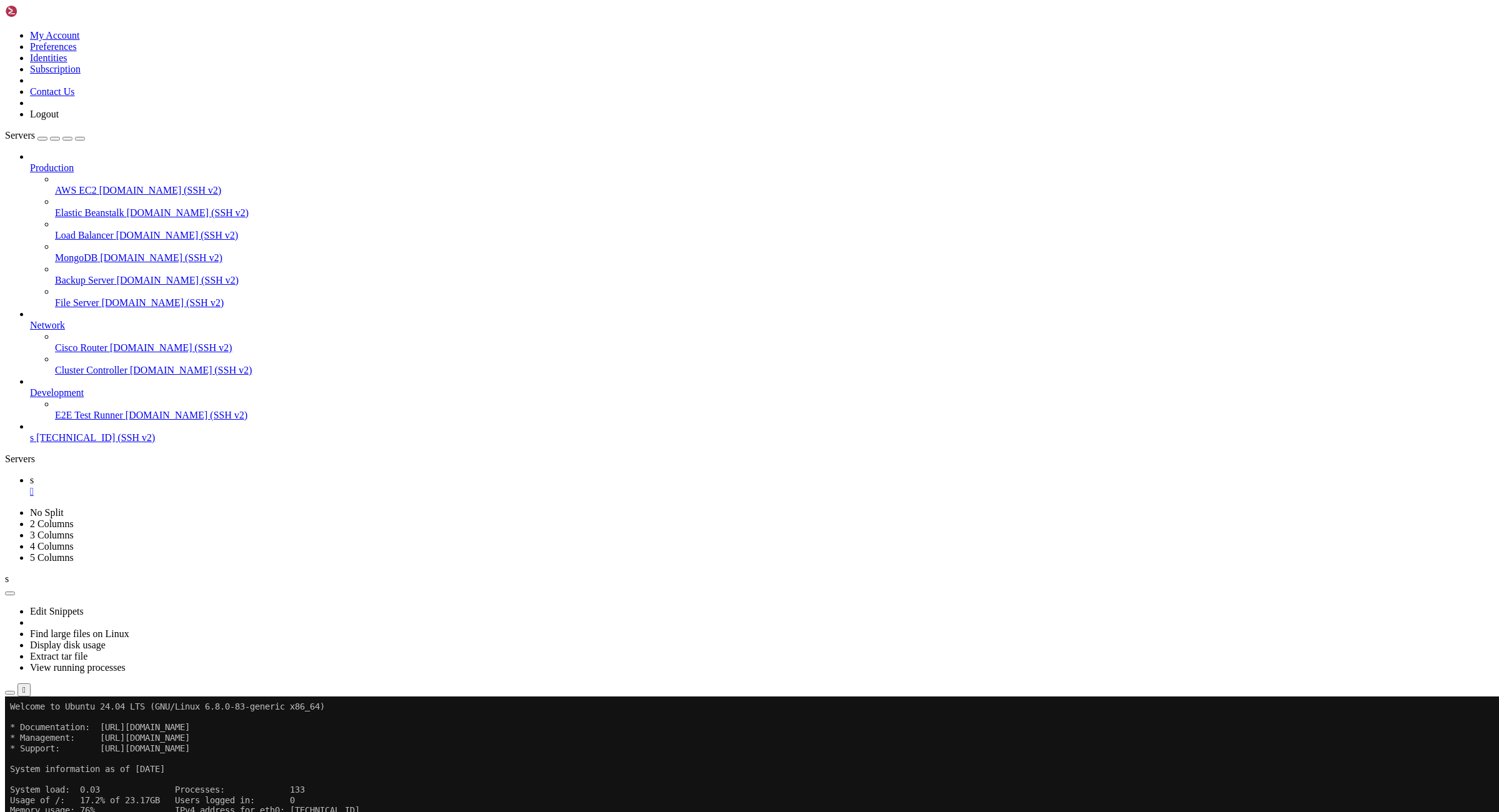
scroll to position [457, 0]
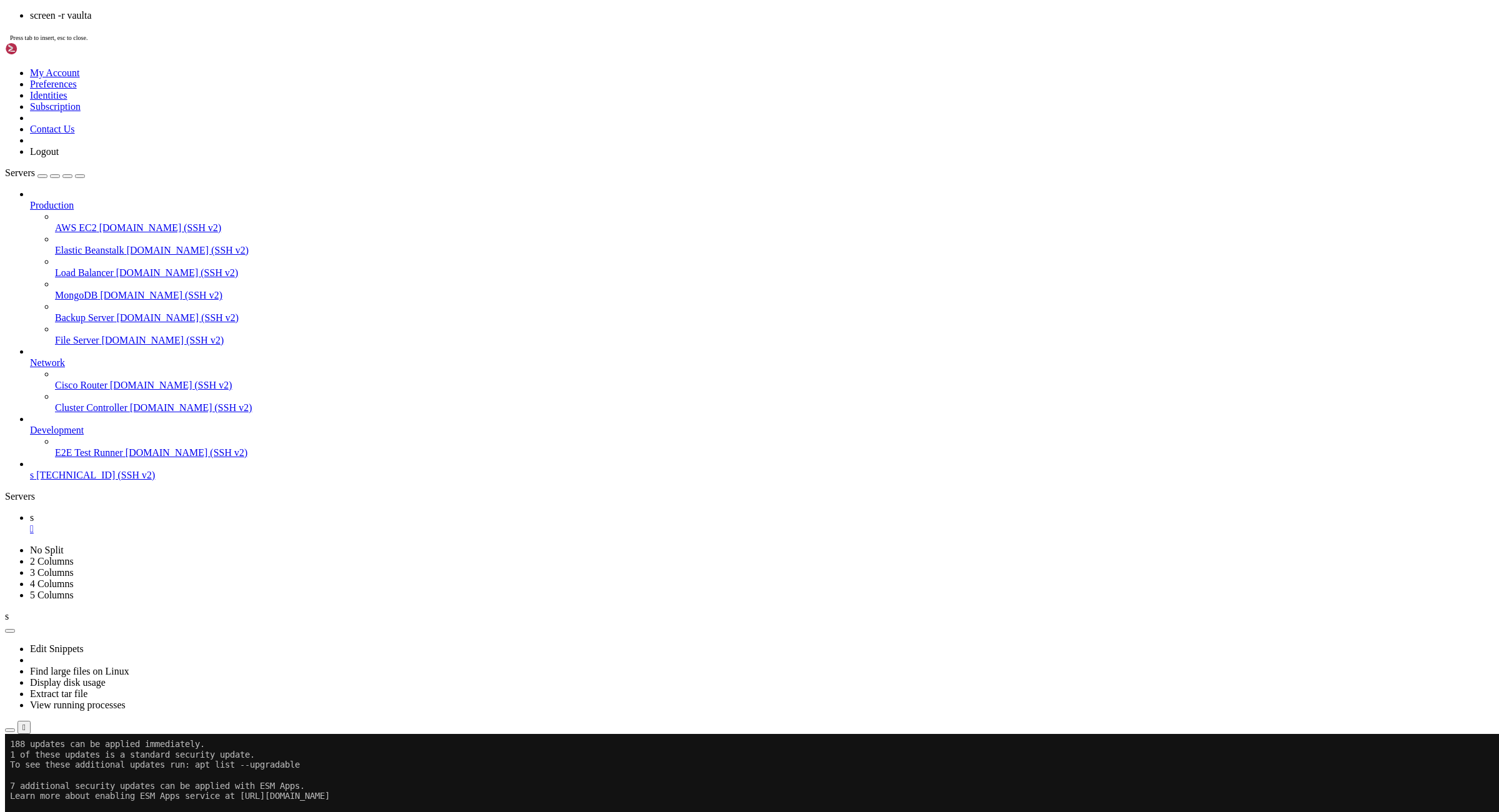
scroll to position [664, 0]
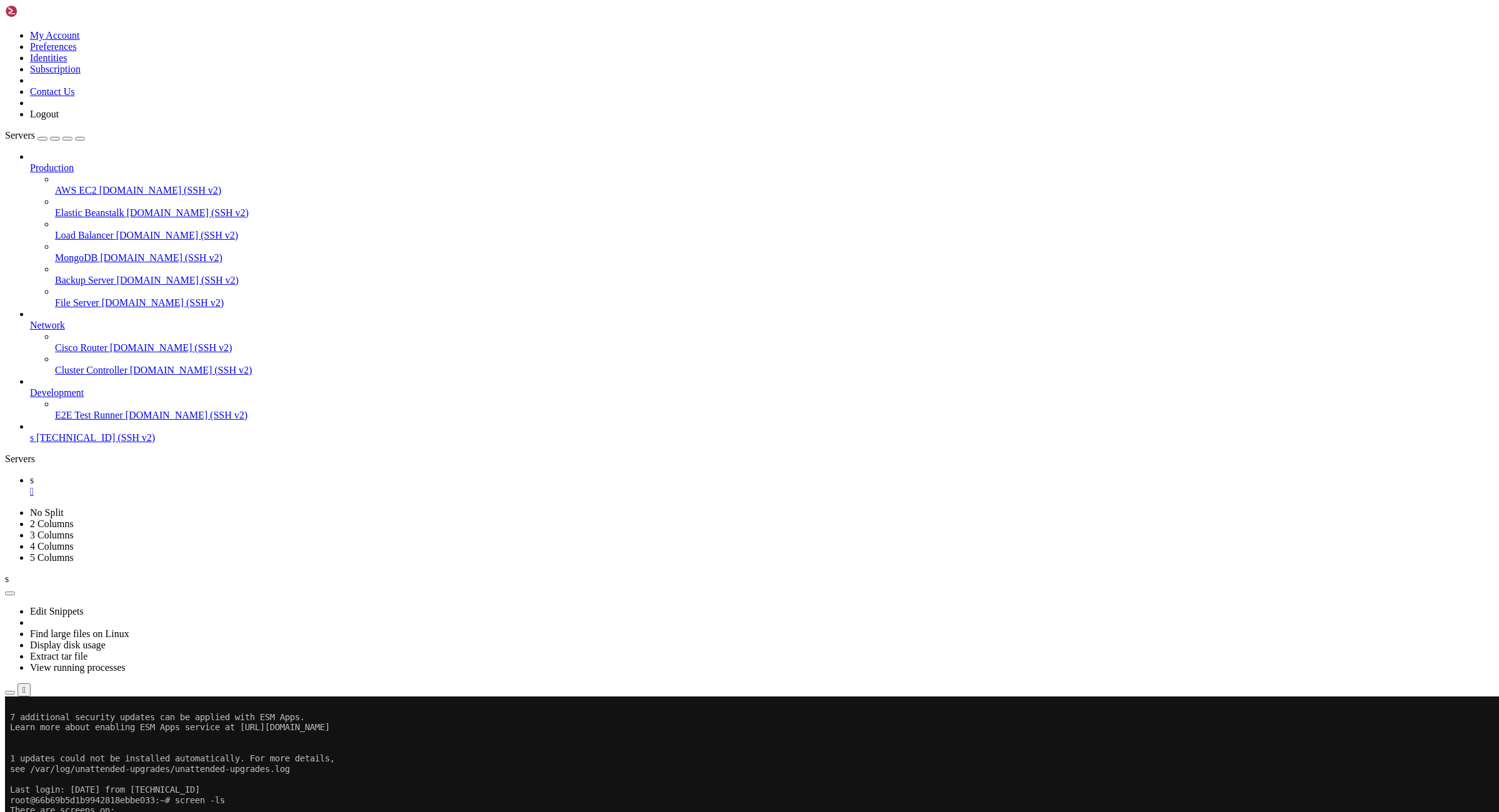
click at [192, 486] on div "" at bounding box center [762, 491] width 1464 height 11
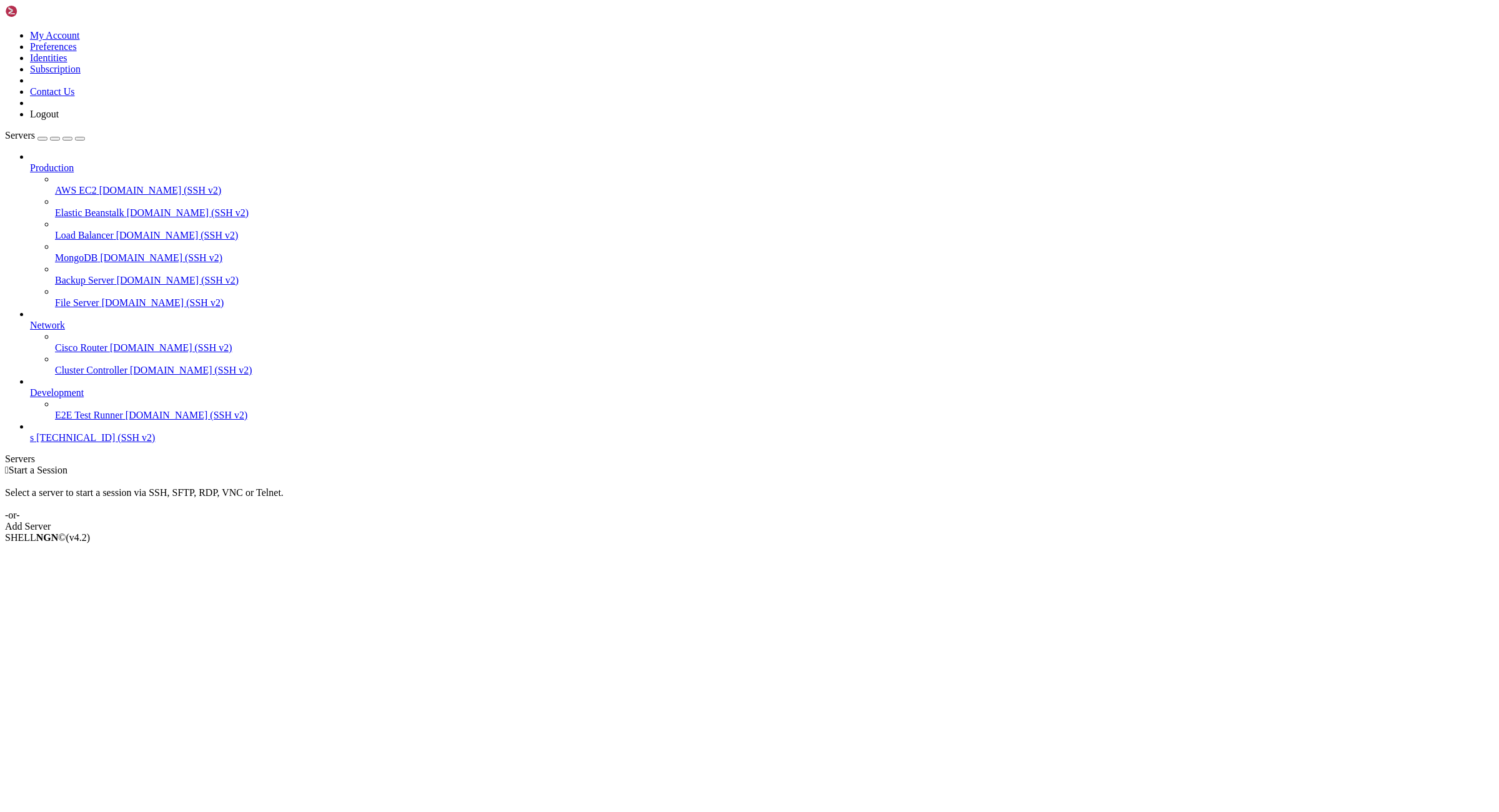
click at [1249, 464] on div " Start a Session Select a server to start a session via SSH, SFTP, RDP, VNC or…" at bounding box center [749, 498] width 1489 height 68
click at [5, 30] on icon at bounding box center [5, 30] width 0 height 0
click at [59, 119] on link "Logout" at bounding box center [44, 113] width 29 height 10
